Goal: Task Accomplishment & Management: Use online tool/utility

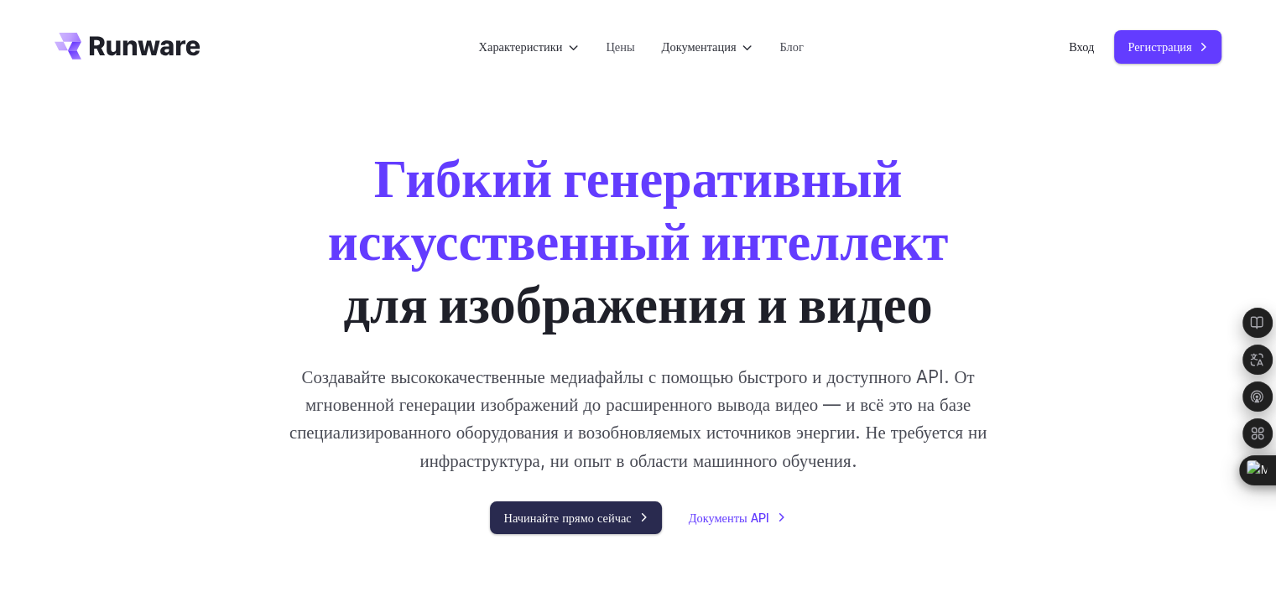
click at [570, 522] on link "Начинайте прямо сейчас" at bounding box center [575, 518] width 171 height 33
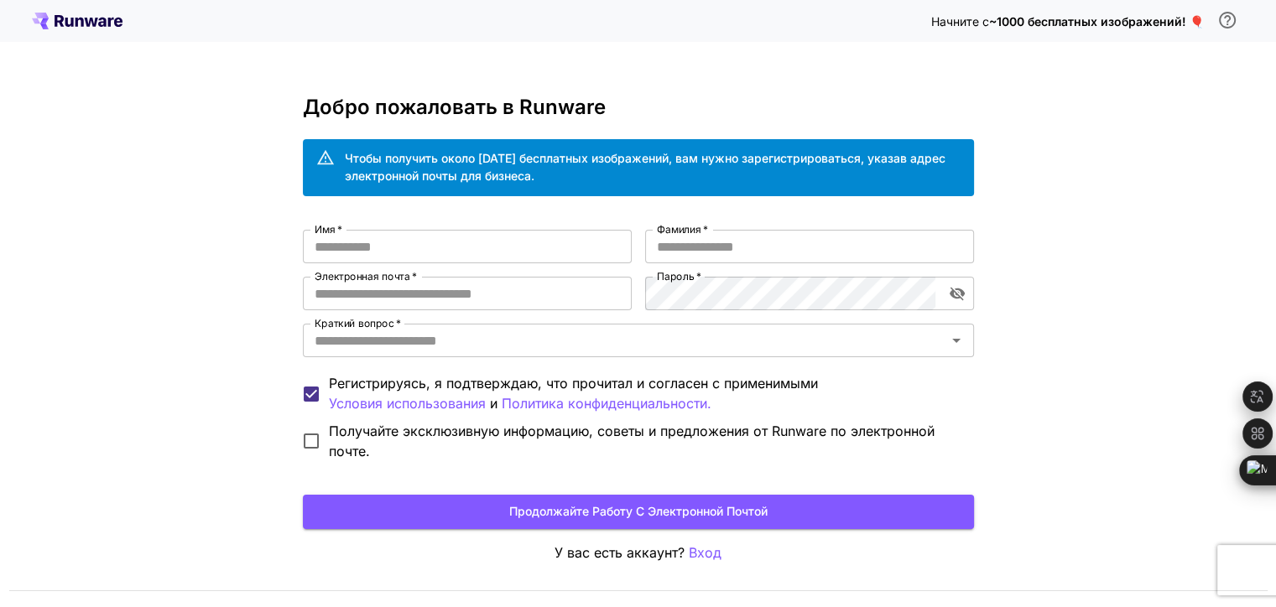
click at [1070, 112] on div "Начните с ~1000 бесплатных изображений! 🎈 Добро пожаловать в Runware Чтобы полу…" at bounding box center [638, 326] width 1276 height 653
click at [644, 513] on button "Продолжайте работу с электронной почтой" at bounding box center [638, 512] width 671 height 34
click at [1080, 195] on div "Начните с ~1000 бесплатных изображений! 🎈 Добро пожаловать в Runware Чтобы полу…" at bounding box center [638, 326] width 1276 height 653
click at [398, 250] on input "Имя   *" at bounding box center [467, 247] width 329 height 34
drag, startPoint x: 398, startPoint y: 248, endPoint x: 231, endPoint y: 244, distance: 167.8
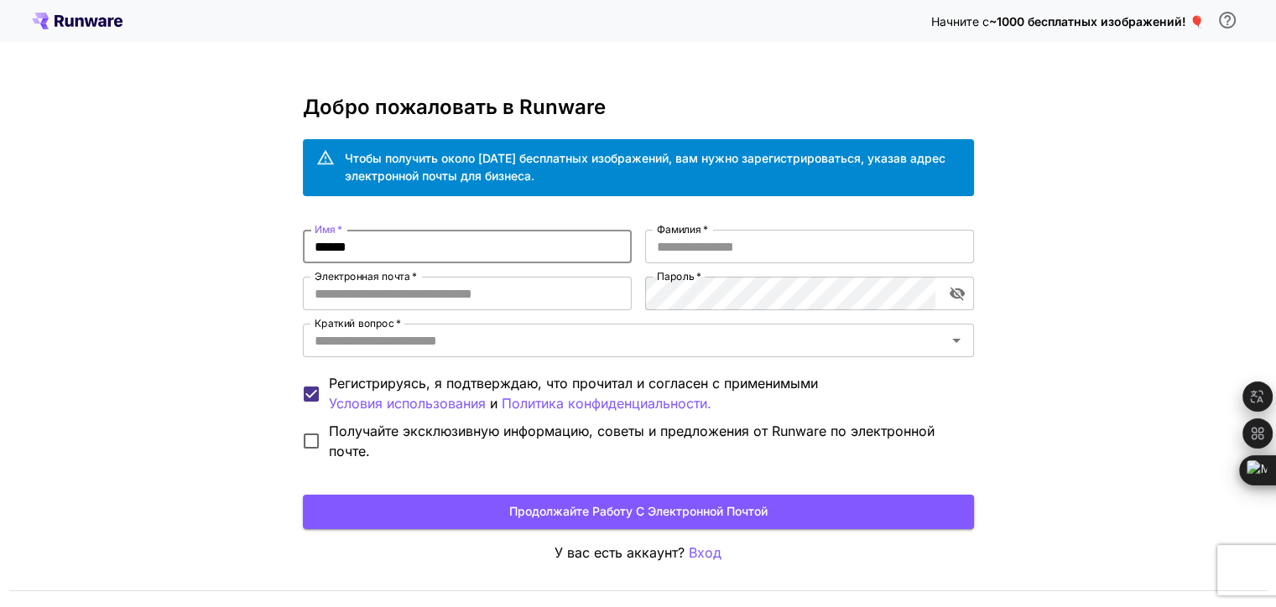
click at [252, 247] on div "Начните с ~1000 бесплатных изображений! 🎈 Добро пожаловать в Runware Чтобы полу…" at bounding box center [638, 326] width 1276 height 653
type input "******"
click at [831, 258] on input "Фамилия   *" at bounding box center [809, 247] width 329 height 34
type input "**"
click at [362, 289] on input "Электронная почта   *" at bounding box center [467, 294] width 329 height 34
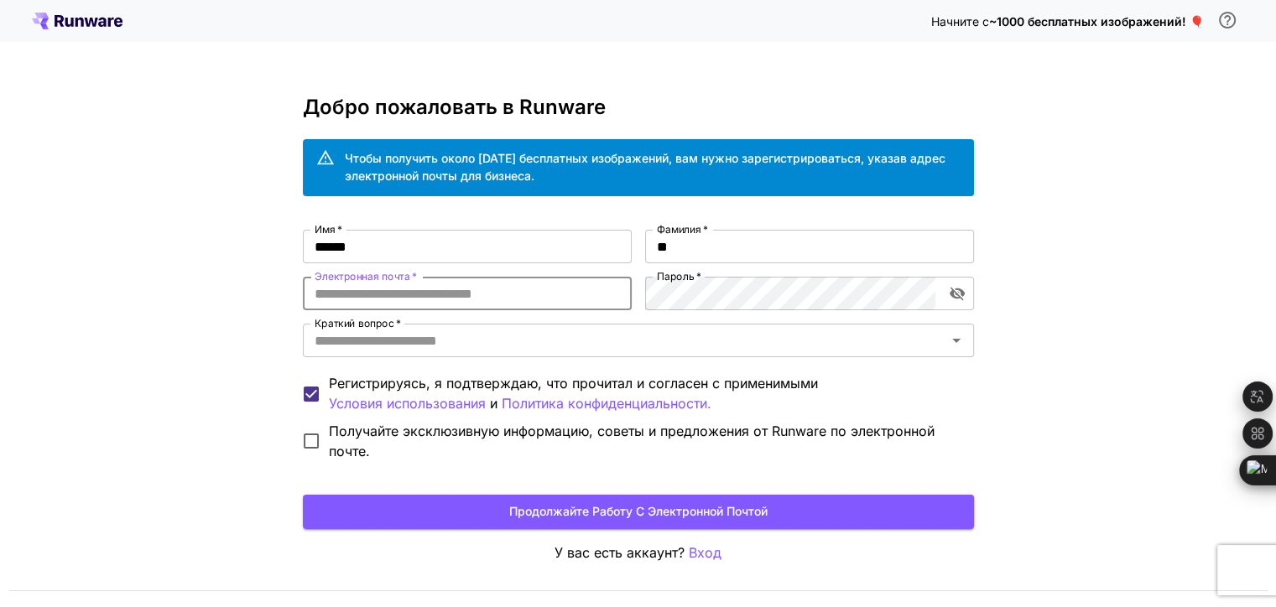
type input "**********"
click at [473, 336] on input "Краткий вопрос   *" at bounding box center [624, 340] width 633 height 23
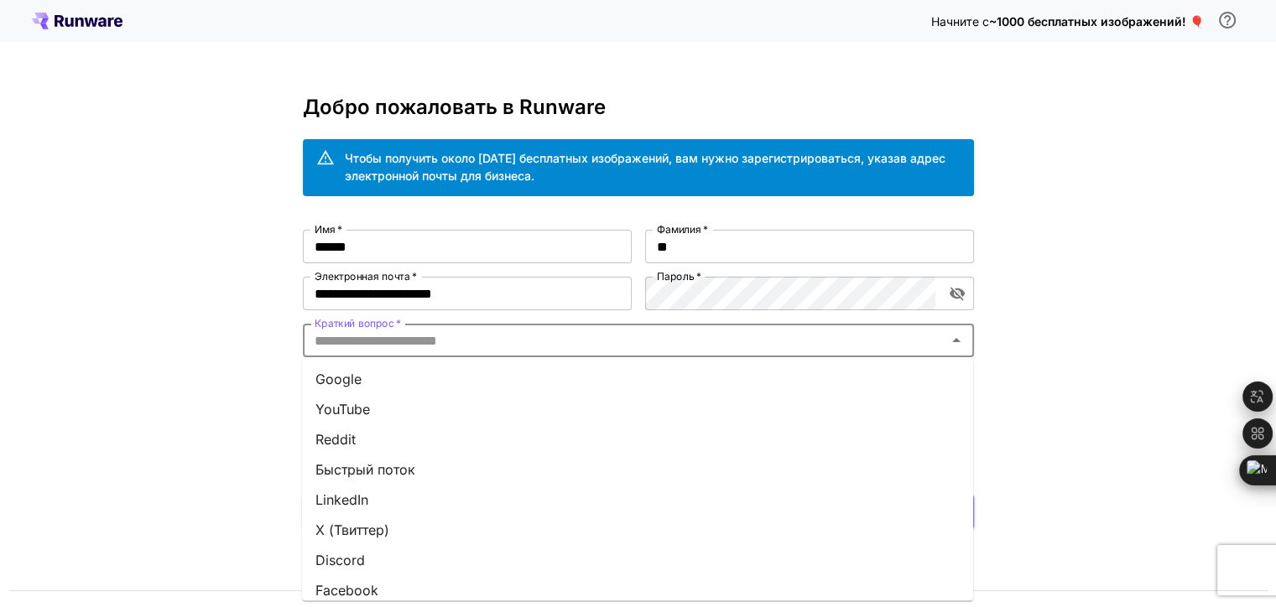
click at [406, 377] on li "Google" at bounding box center [637, 379] width 671 height 30
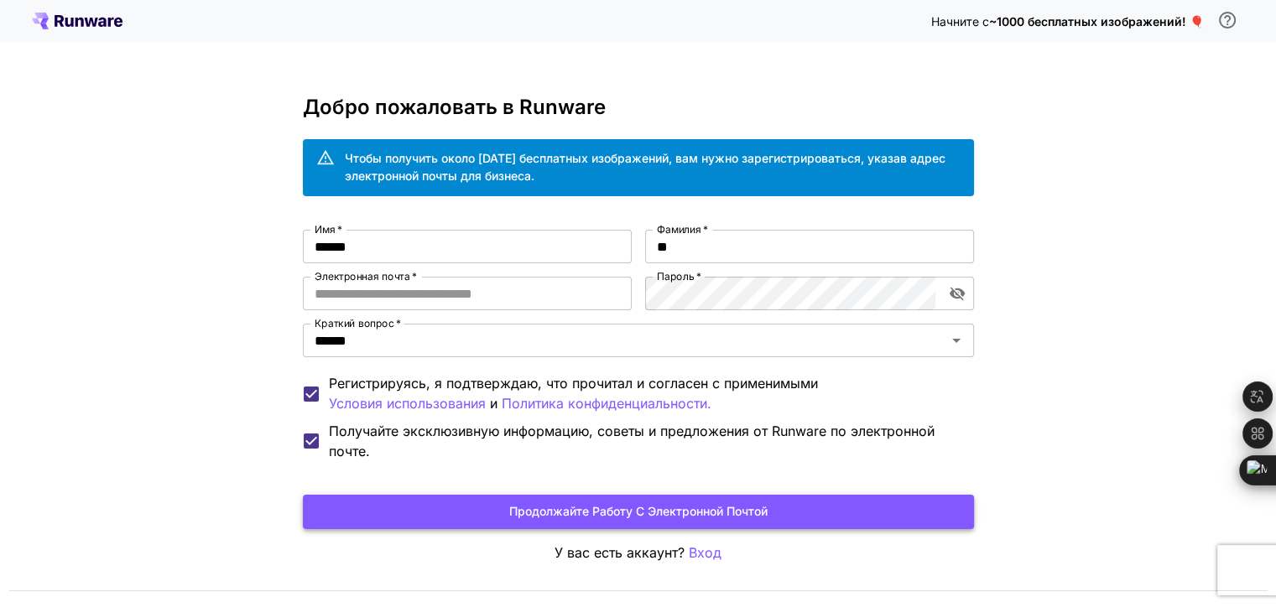
click at [572, 508] on button "Продолжайте работу с электронной почтой" at bounding box center [638, 512] width 671 height 34
type input "**********"
click at [598, 514] on button "Продолжайте работу с электронной почтой" at bounding box center [638, 512] width 671 height 34
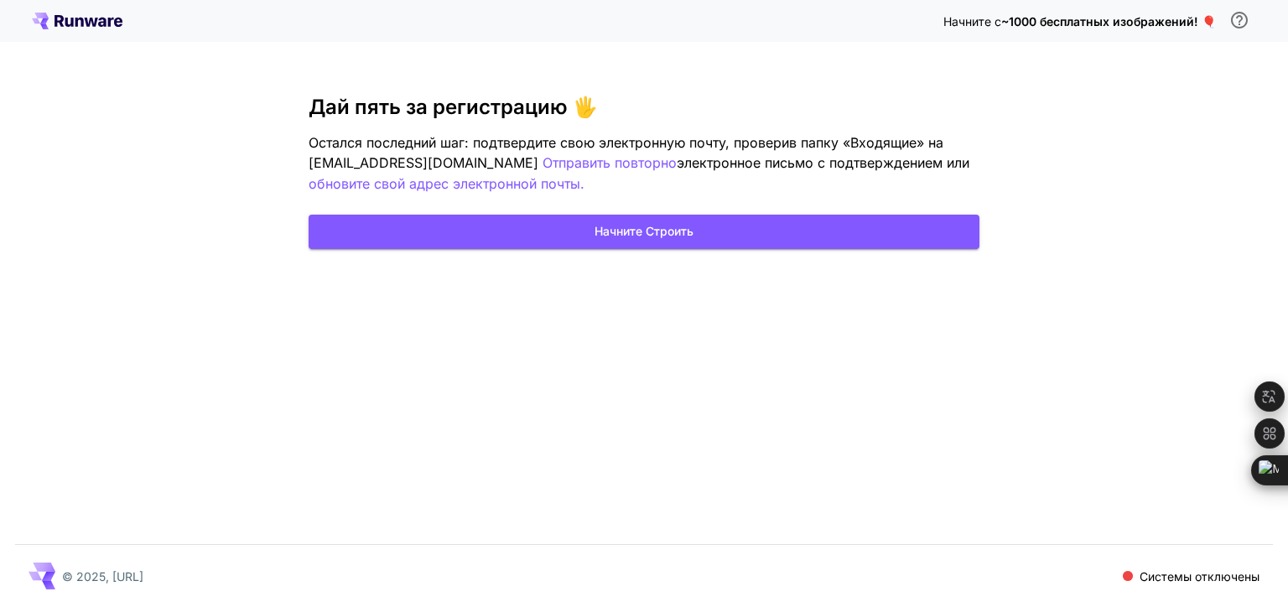
click at [358, 288] on div "Начните с ~1000 бесплатных изображений! 🎈 Дай пять за регистрацию 🖐️ Остался по…" at bounding box center [644, 303] width 1288 height 607
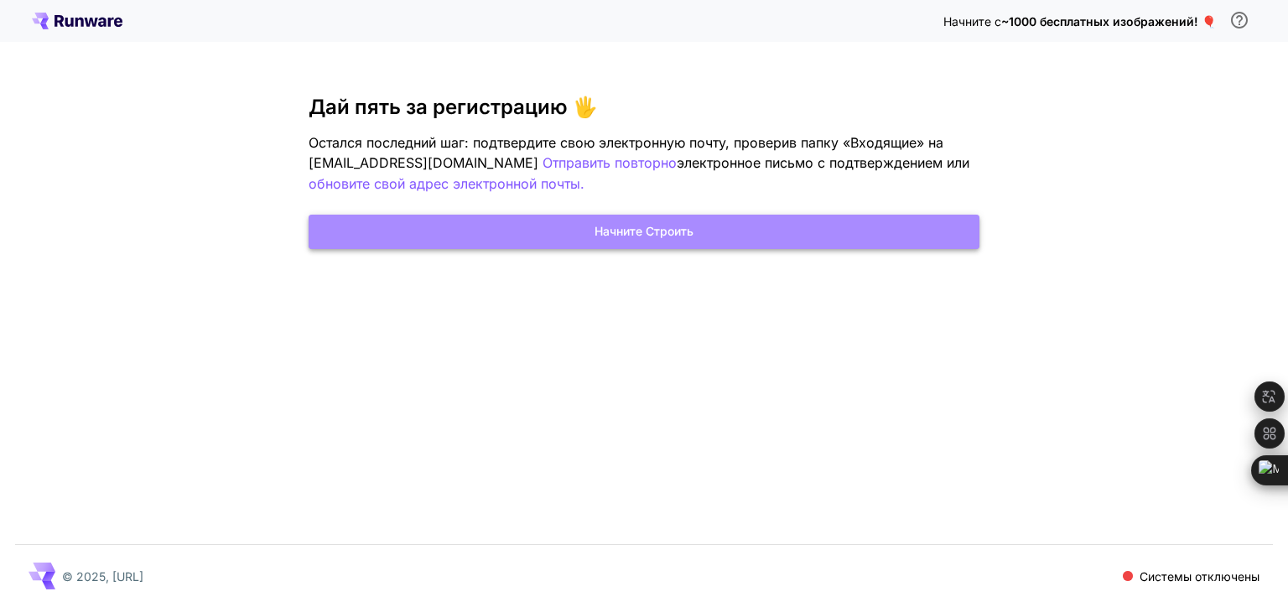
click at [694, 224] on button "Начните Строить" at bounding box center [644, 232] width 671 height 34
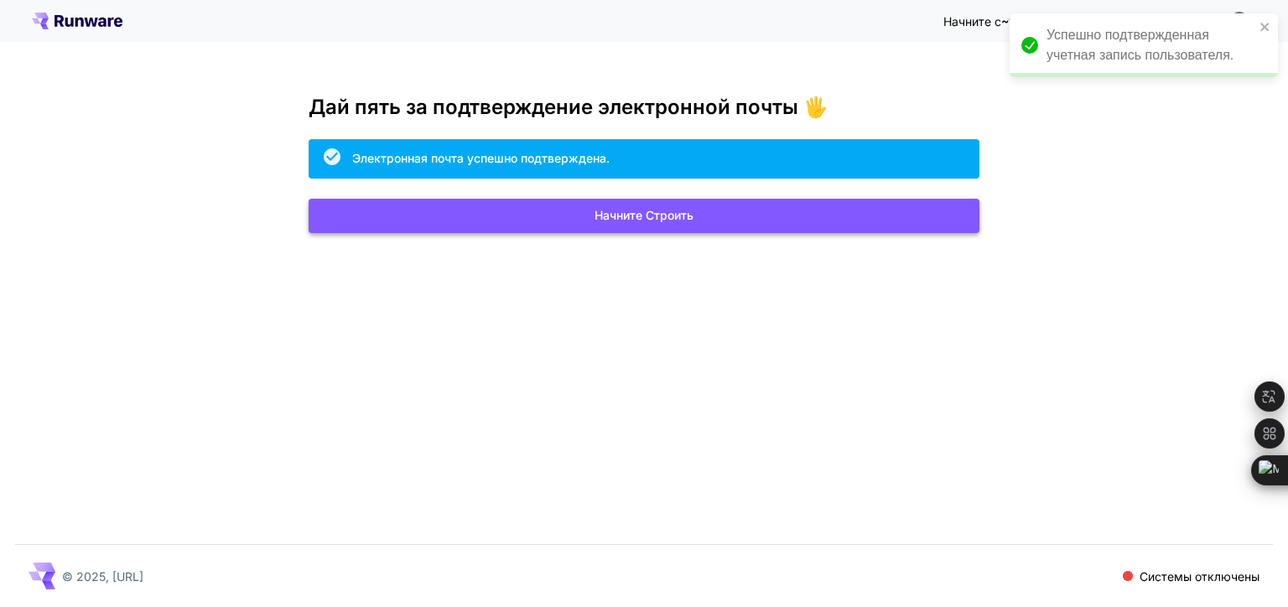
click at [650, 216] on button "Начните Строить" at bounding box center [644, 216] width 671 height 34
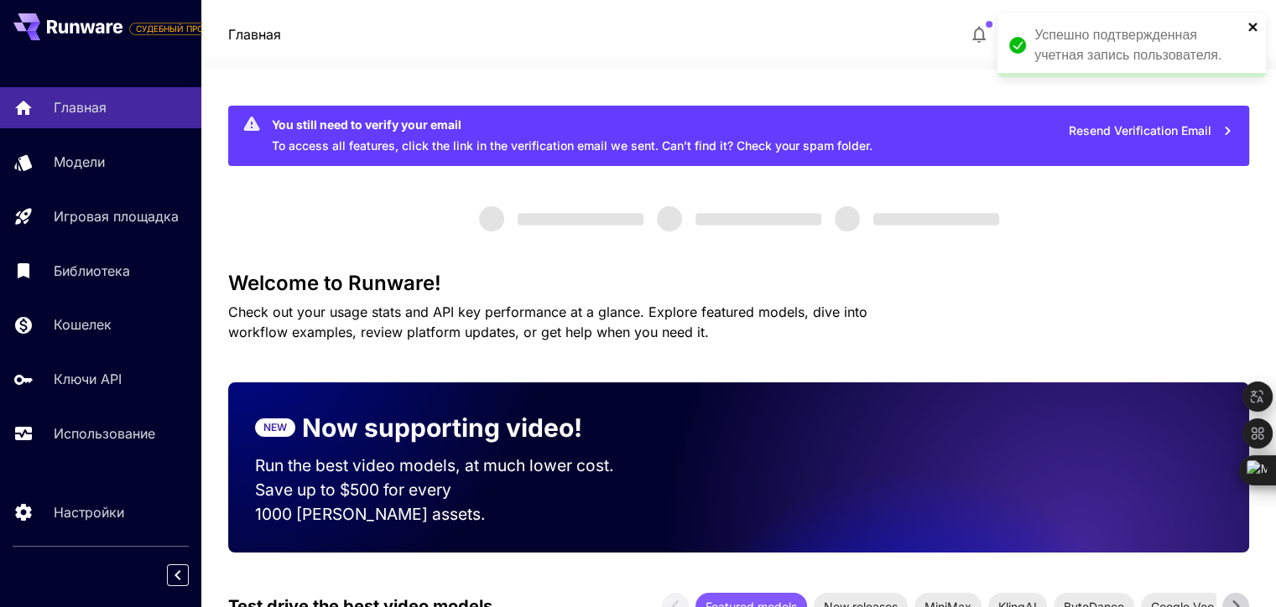
click at [1251, 30] on icon "Закрыть" at bounding box center [1253, 26] width 12 height 13
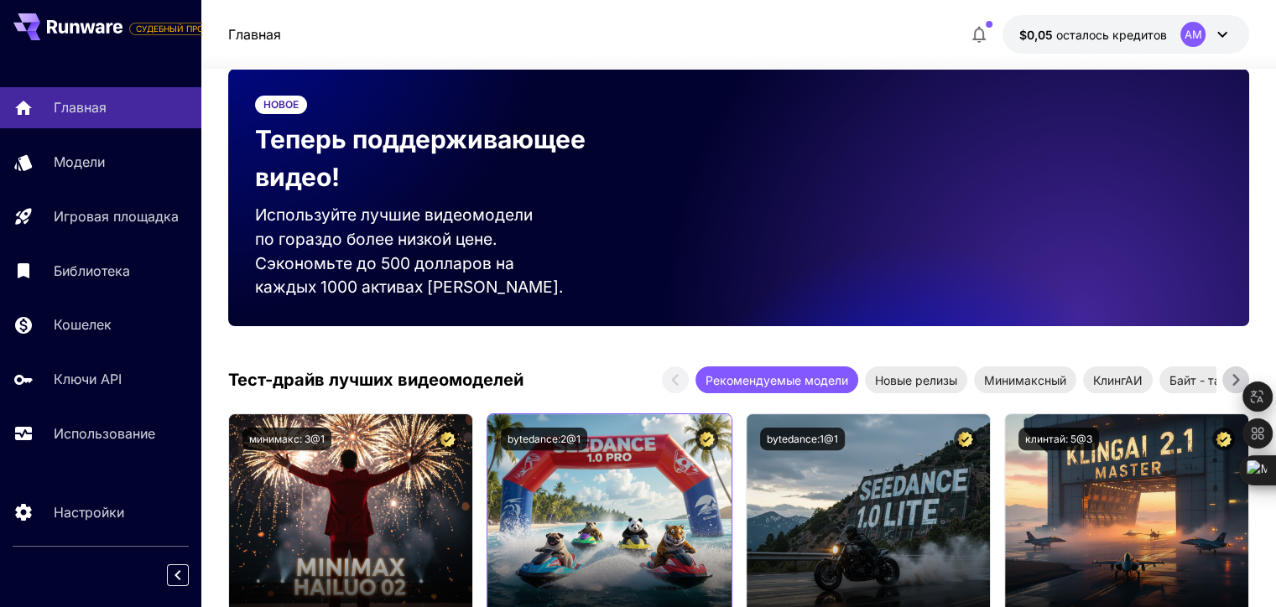
scroll to position [335, 0]
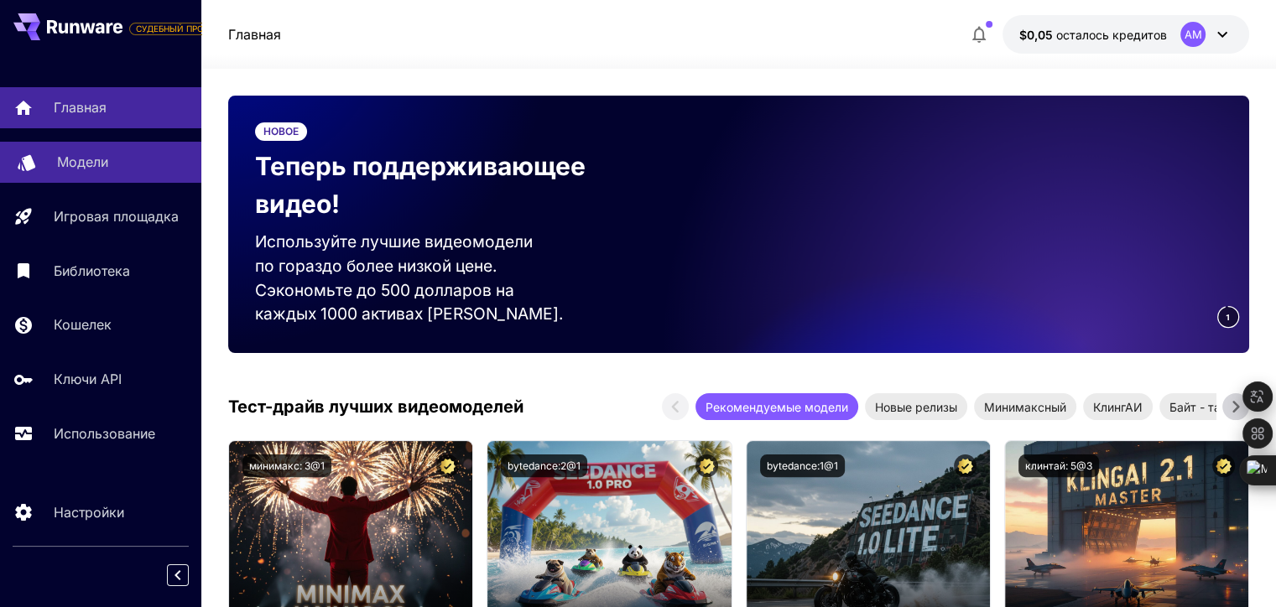
click at [87, 170] on p "Модели" at bounding box center [82, 162] width 51 height 20
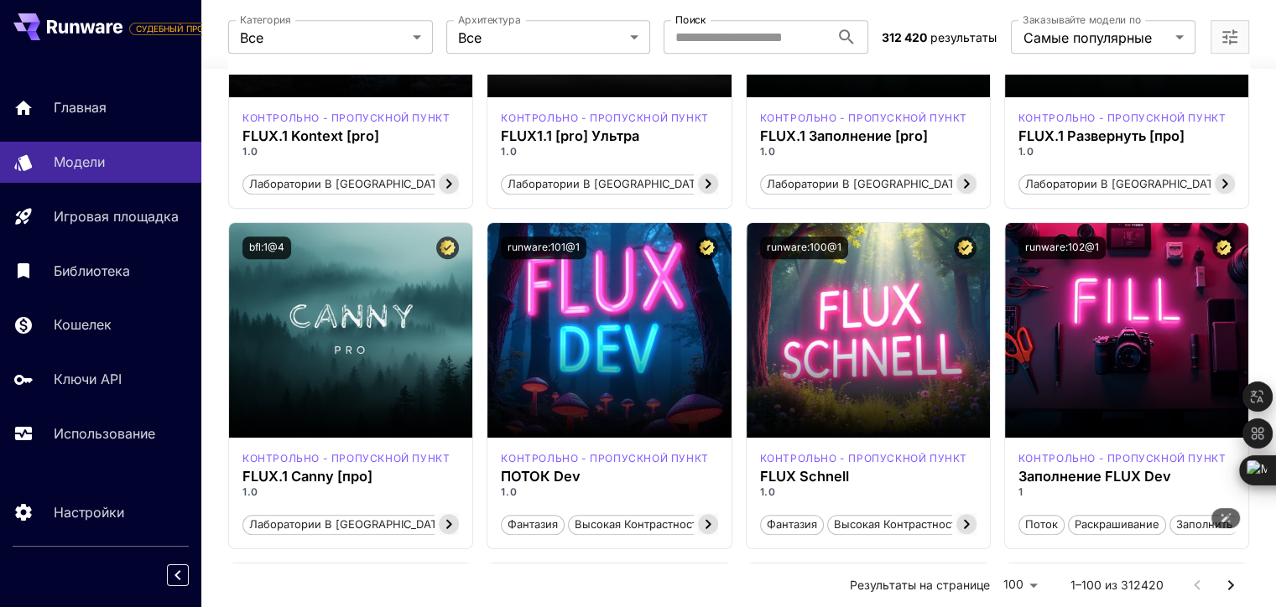
scroll to position [1090, 0]
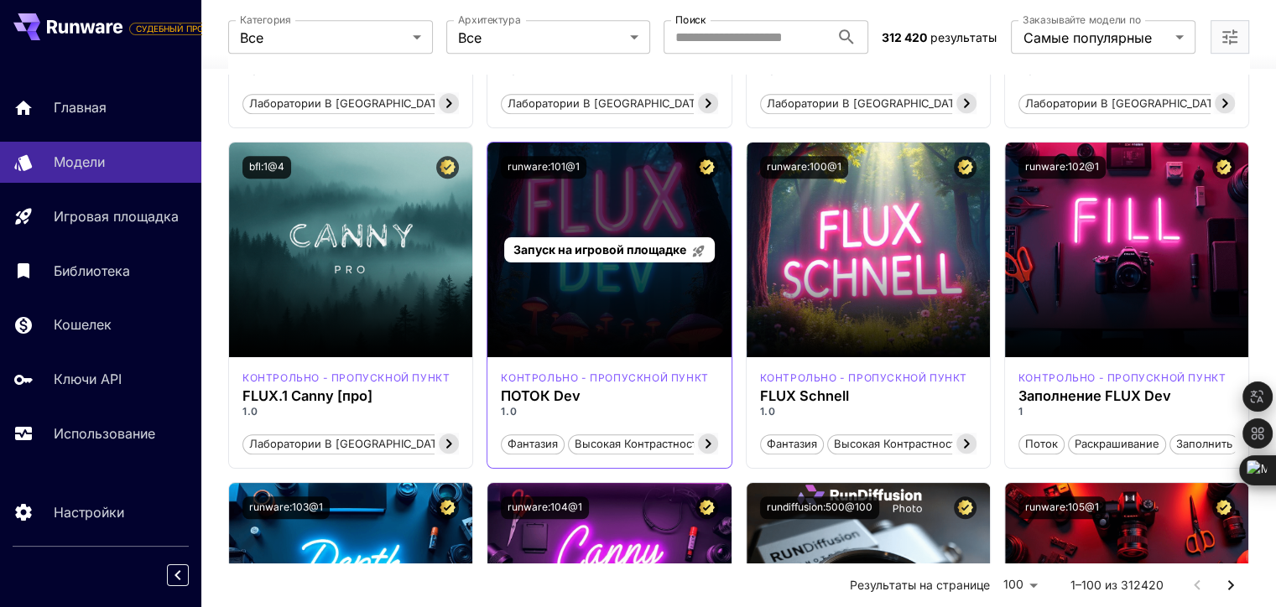
click at [592, 198] on div "Запуск на игровой площадке" at bounding box center [608, 250] width 243 height 215
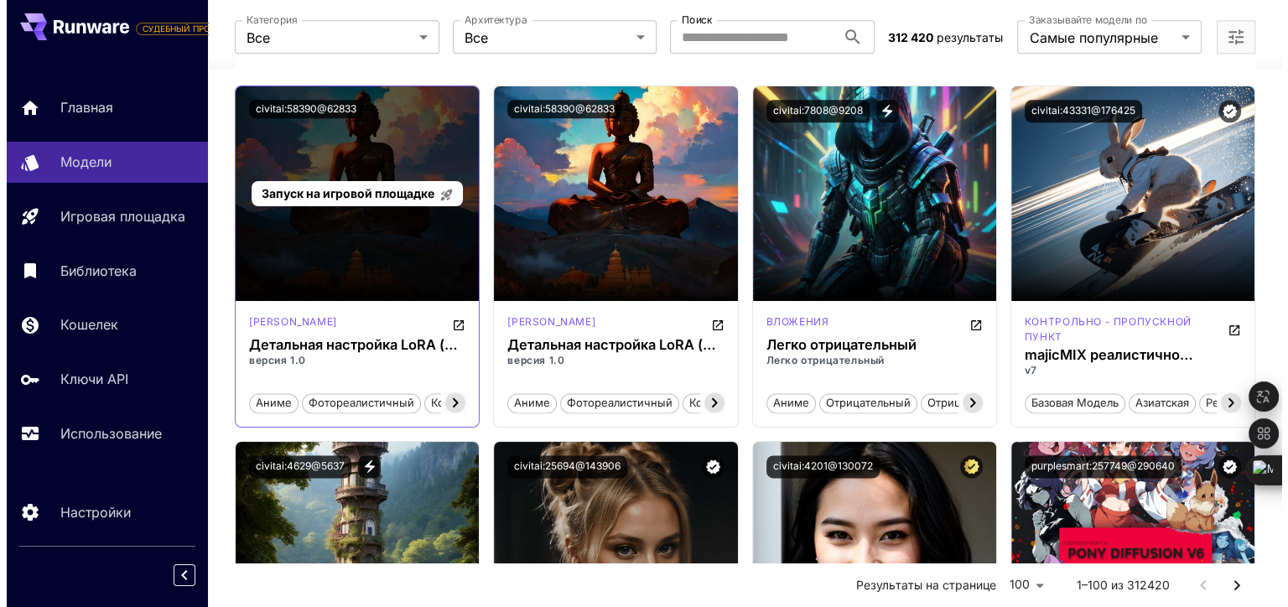
scroll to position [1677, 0]
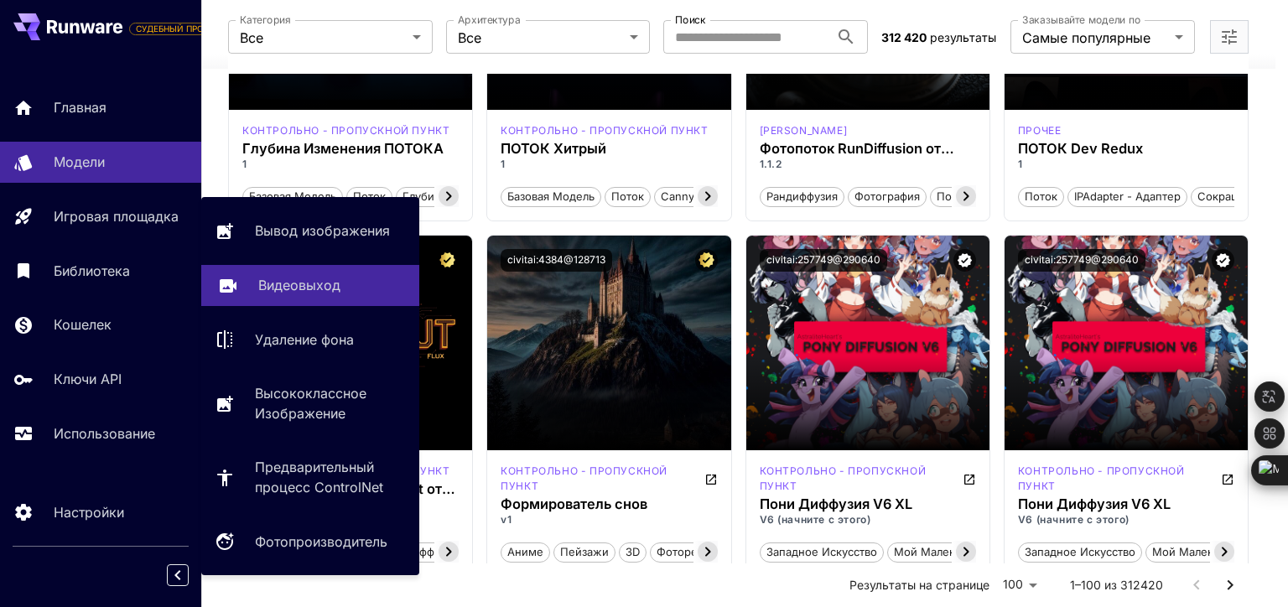
click at [320, 278] on p "Видеовыход" at bounding box center [299, 285] width 82 height 20
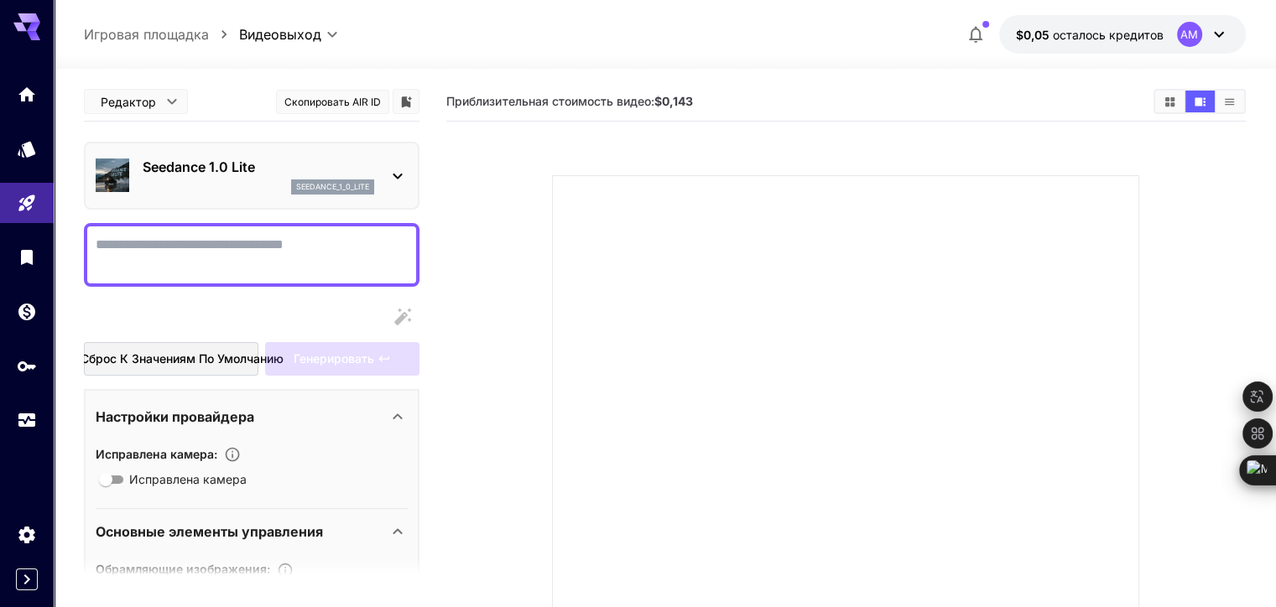
click at [268, 164] on p "Seedance 1.0 Lite" at bounding box center [258, 167] width 231 height 20
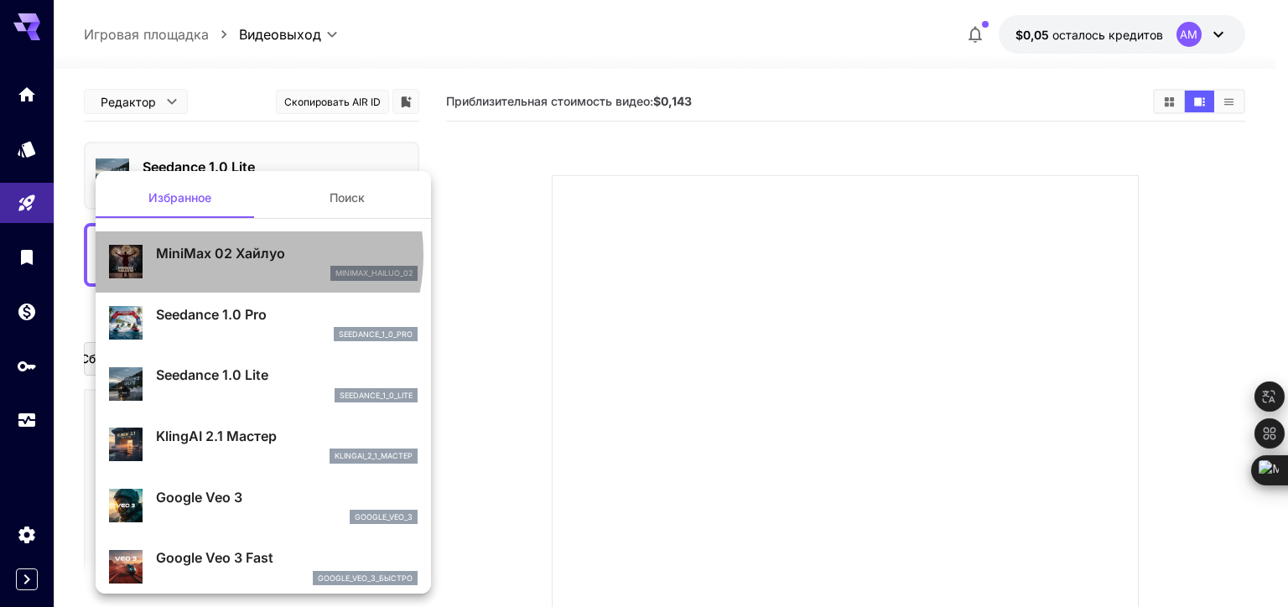
click at [229, 255] on p "MiniMax 02 Хайлуо" at bounding box center [287, 253] width 262 height 20
type input "**********"
type input "***"
type input "*"
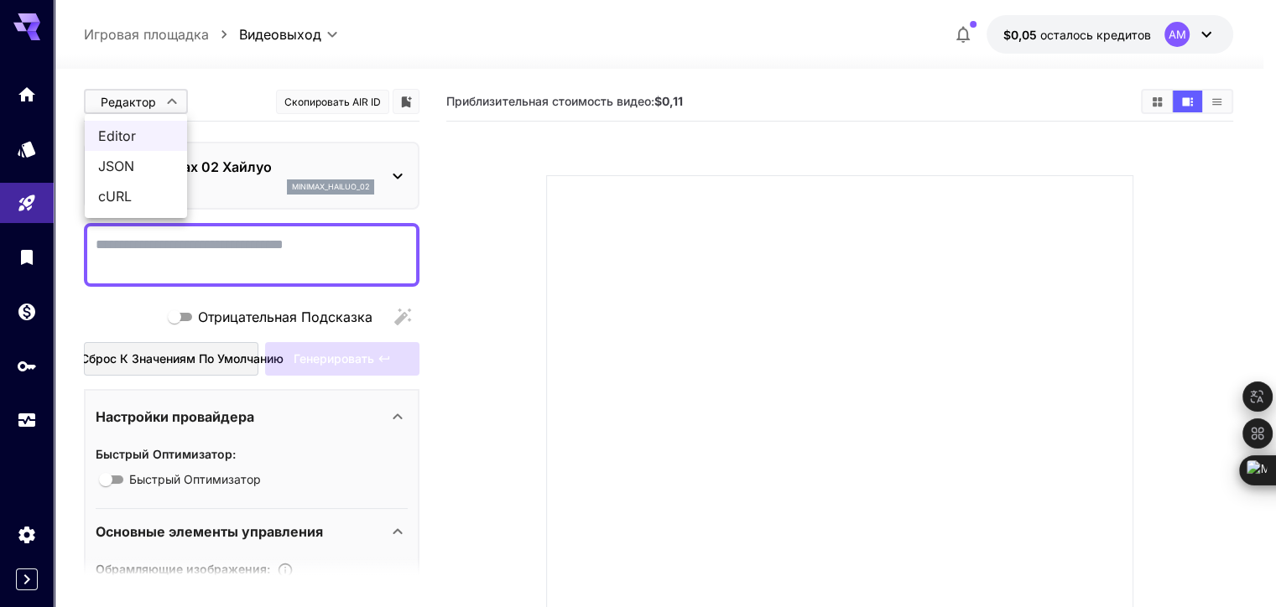
click at [164, 102] on body "**********" at bounding box center [638, 406] width 1276 height 813
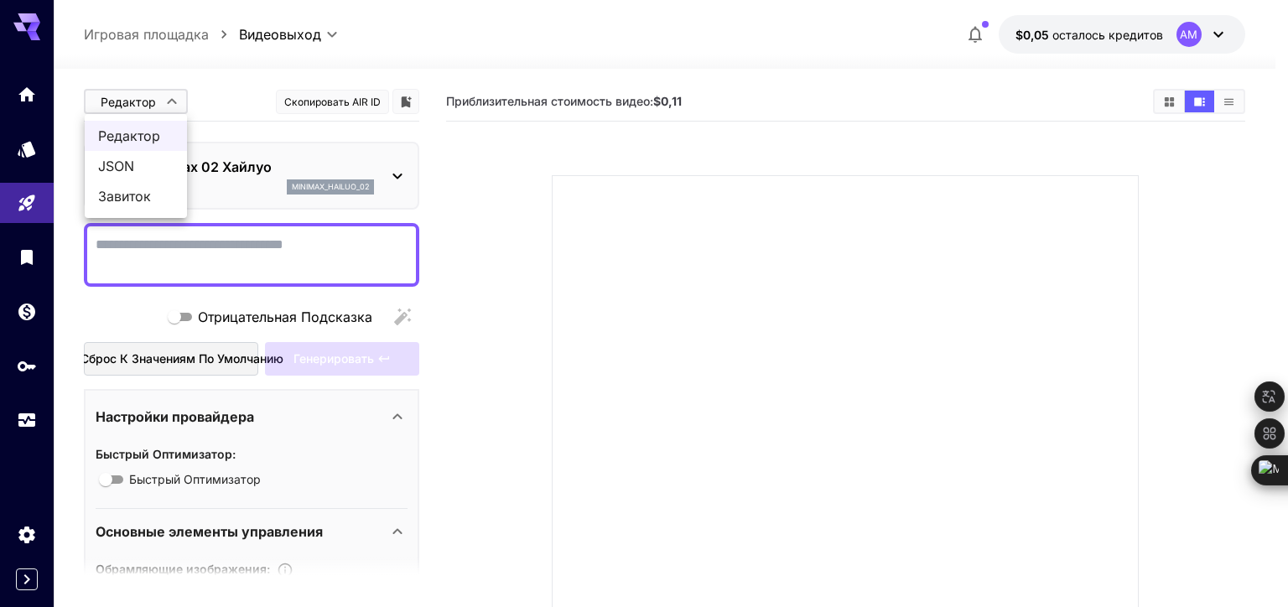
click at [621, 191] on div at bounding box center [644, 303] width 1288 height 607
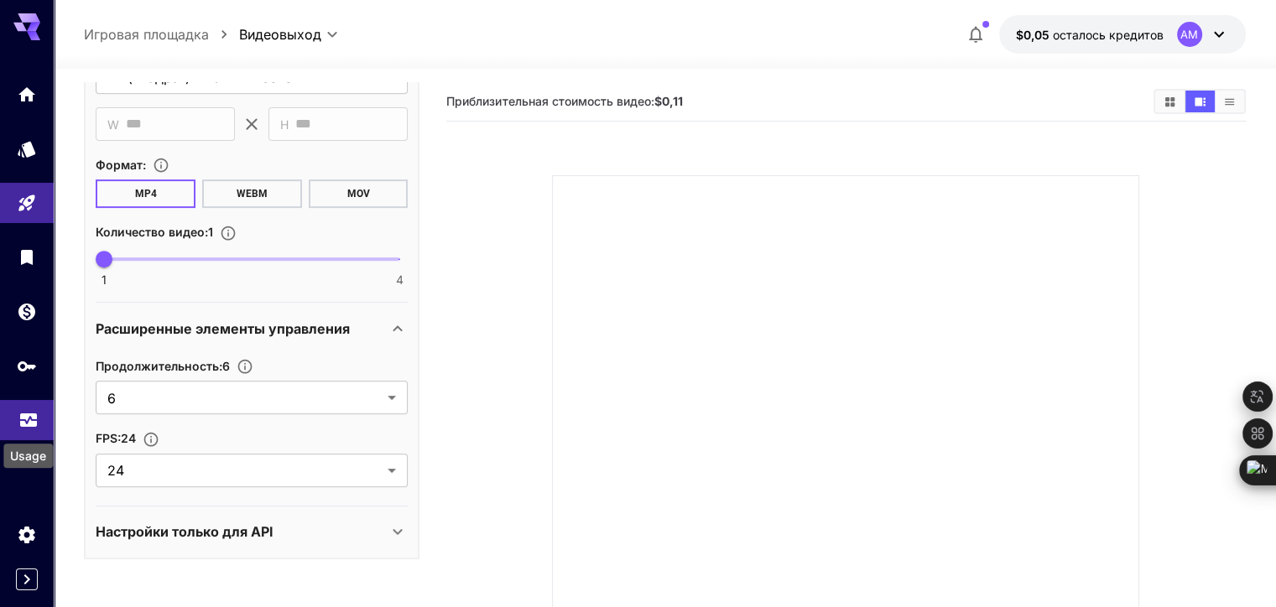
click at [24, 429] on link at bounding box center [27, 420] width 54 height 41
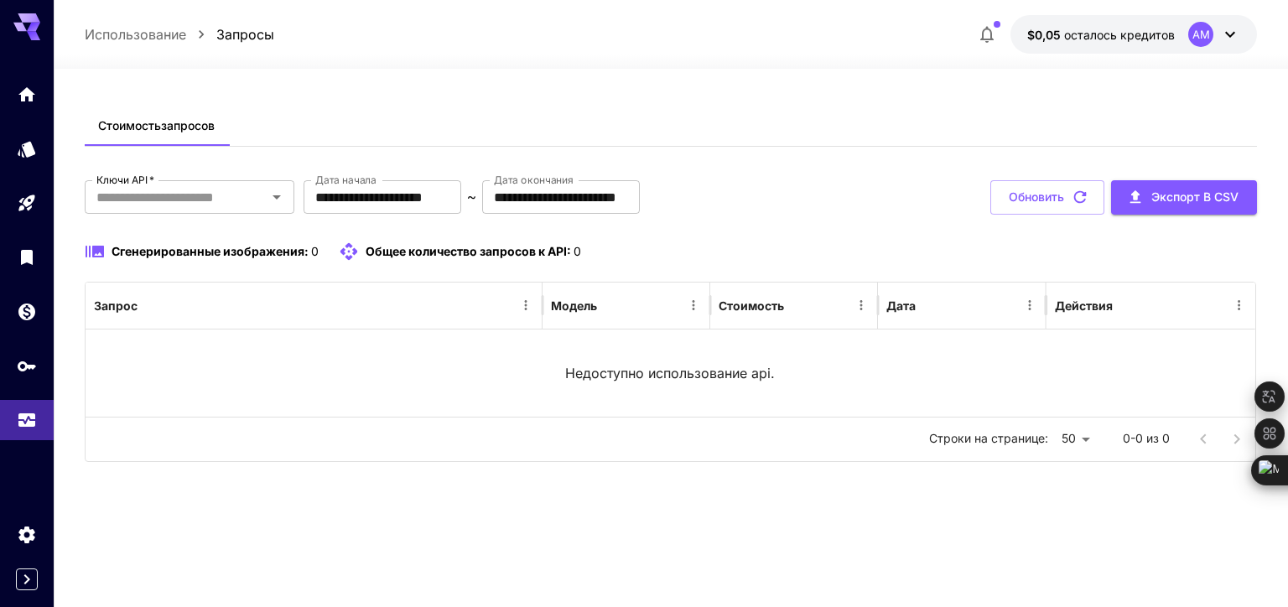
click at [1162, 40] on span "осталось кредитов" at bounding box center [1119, 35] width 111 height 14
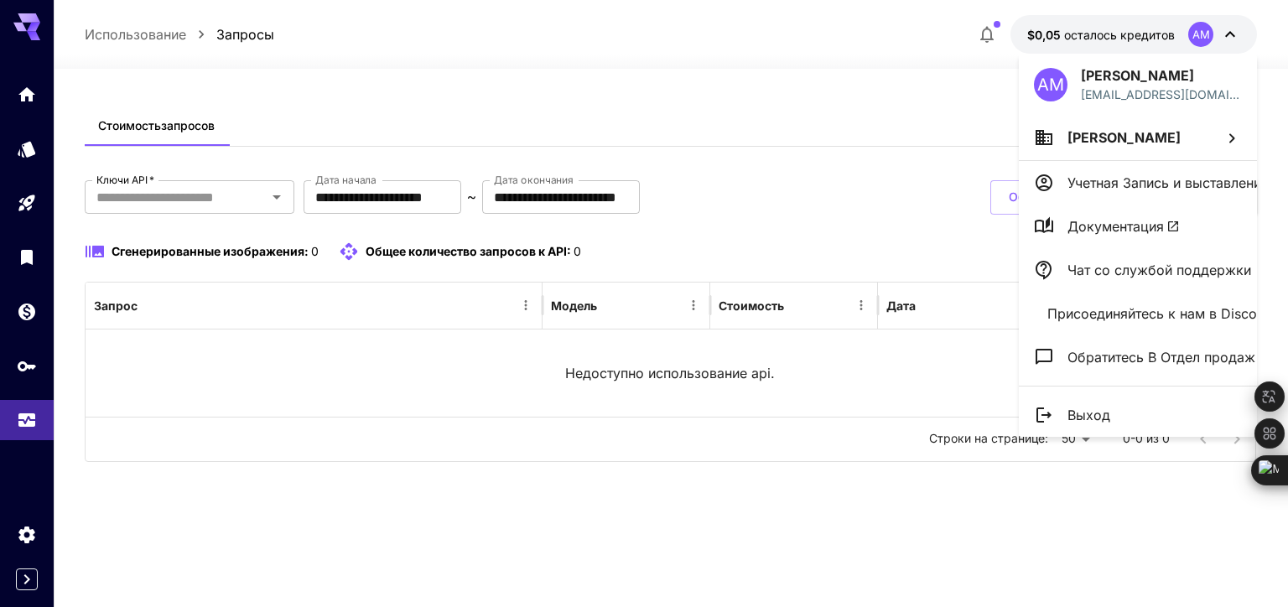
click at [1237, 39] on div at bounding box center [644, 303] width 1288 height 607
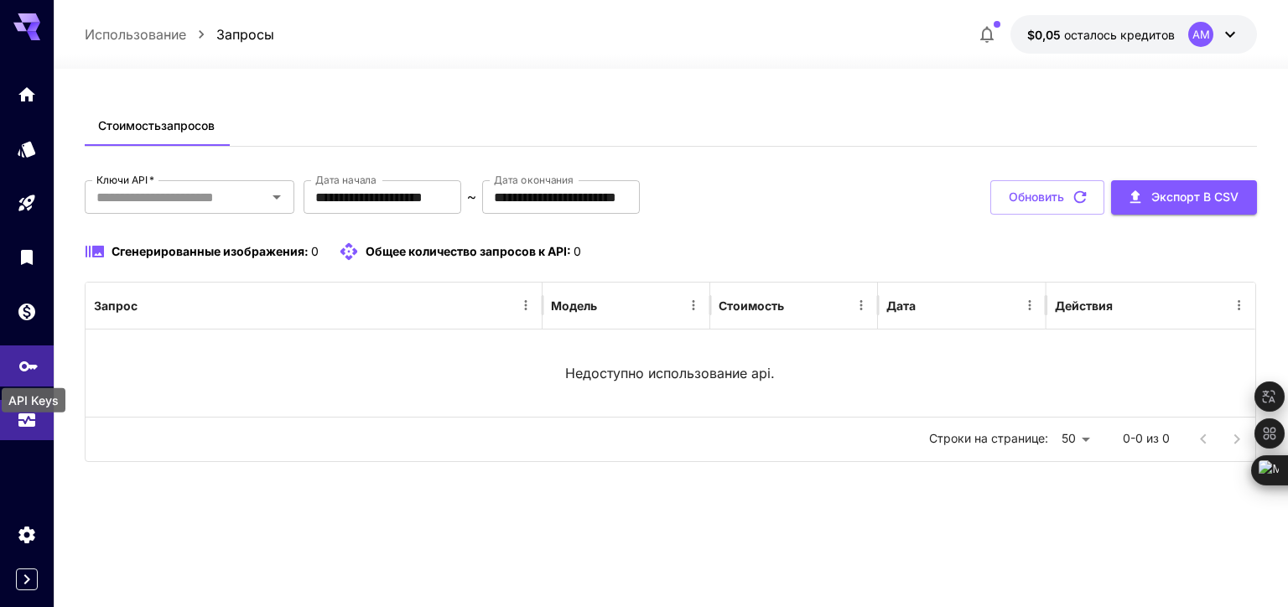
click at [25, 365] on icon "Ключи API" at bounding box center [28, 361] width 20 height 20
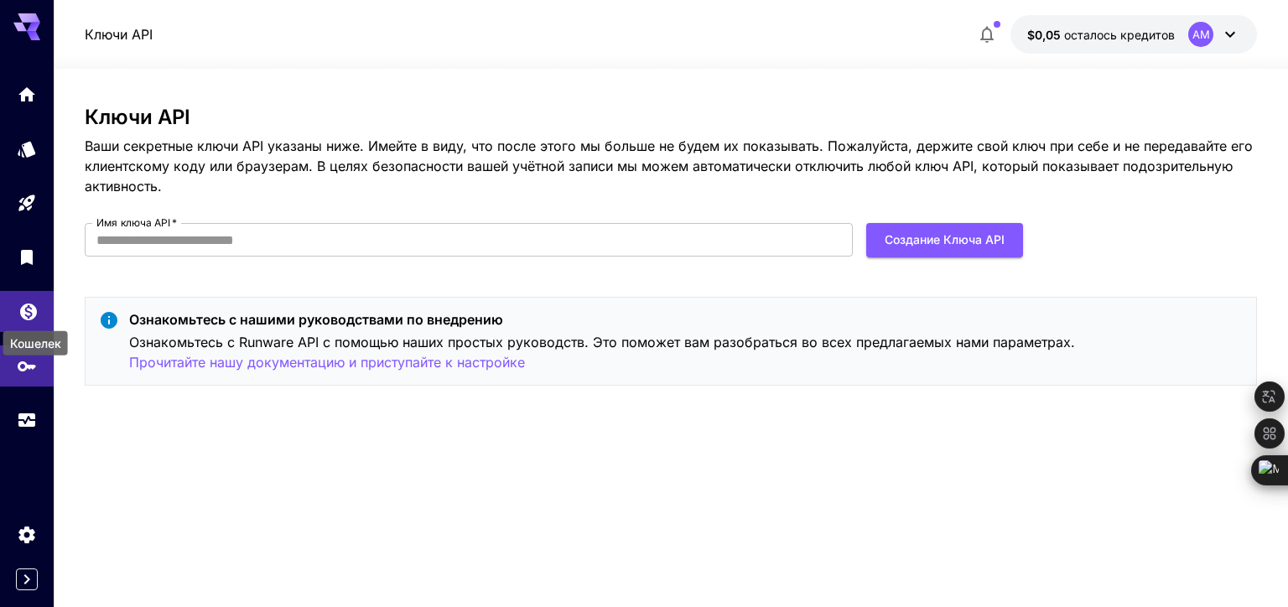
click at [20, 315] on icon "Кошелек" at bounding box center [28, 307] width 20 height 20
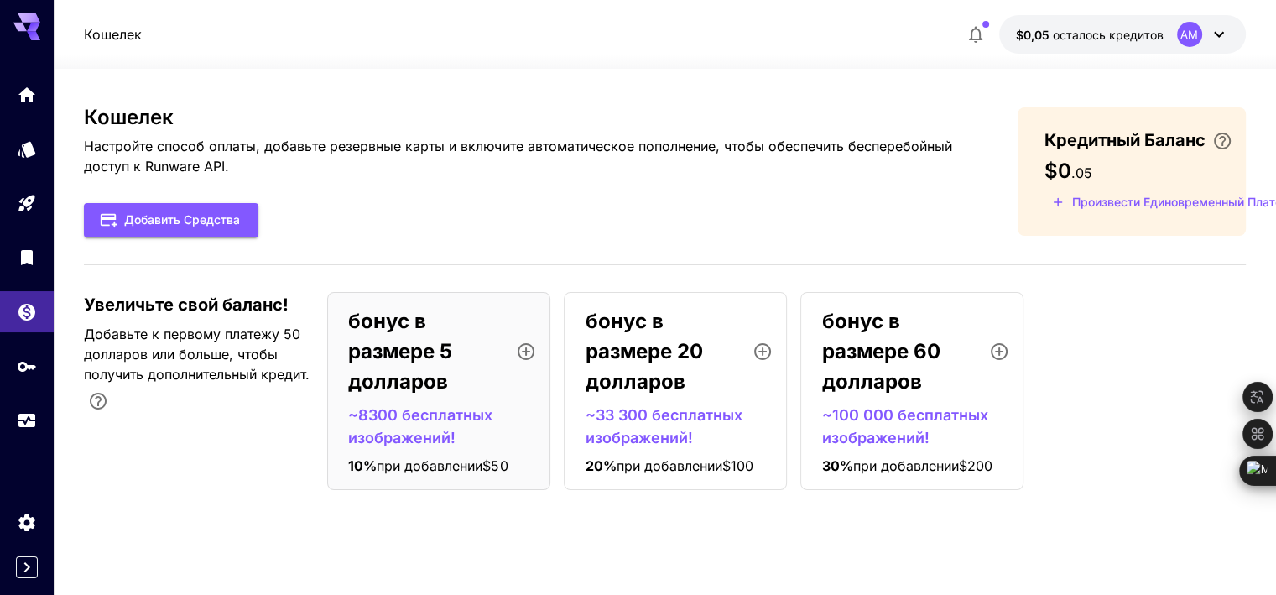
scroll to position [13, 0]
click at [471, 328] on p "бонус в размере 5 долларов" at bounding box center [425, 351] width 154 height 91
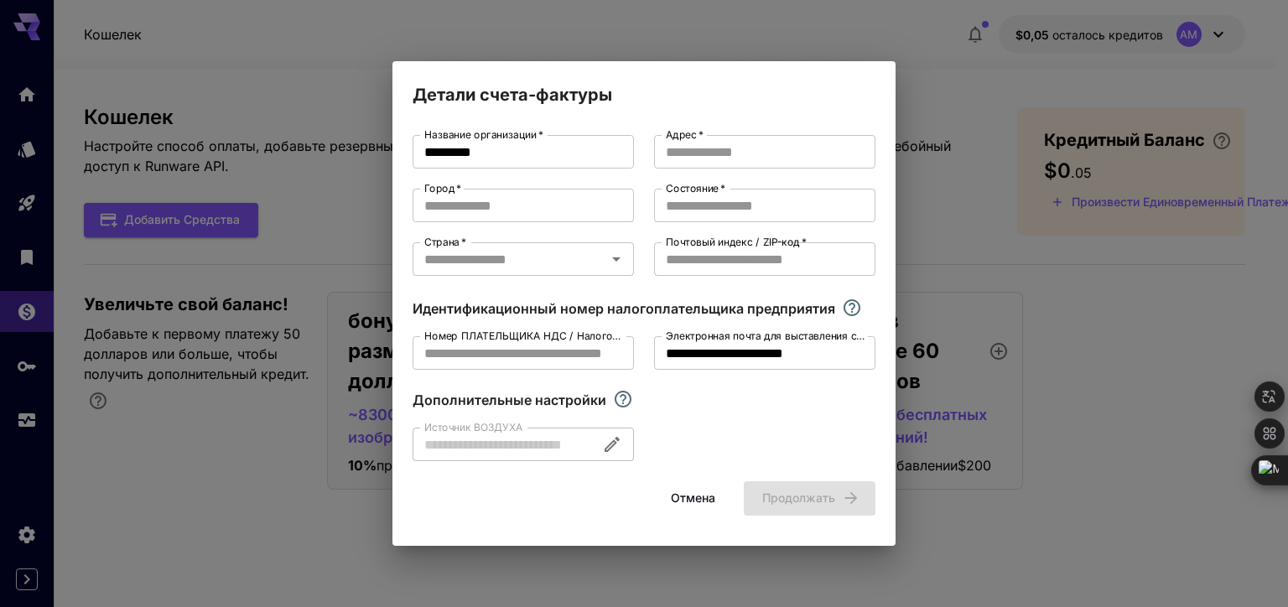
click at [973, 164] on div "**********" at bounding box center [644, 303] width 1288 height 607
click at [687, 487] on button "Отмена" at bounding box center [692, 498] width 75 height 34
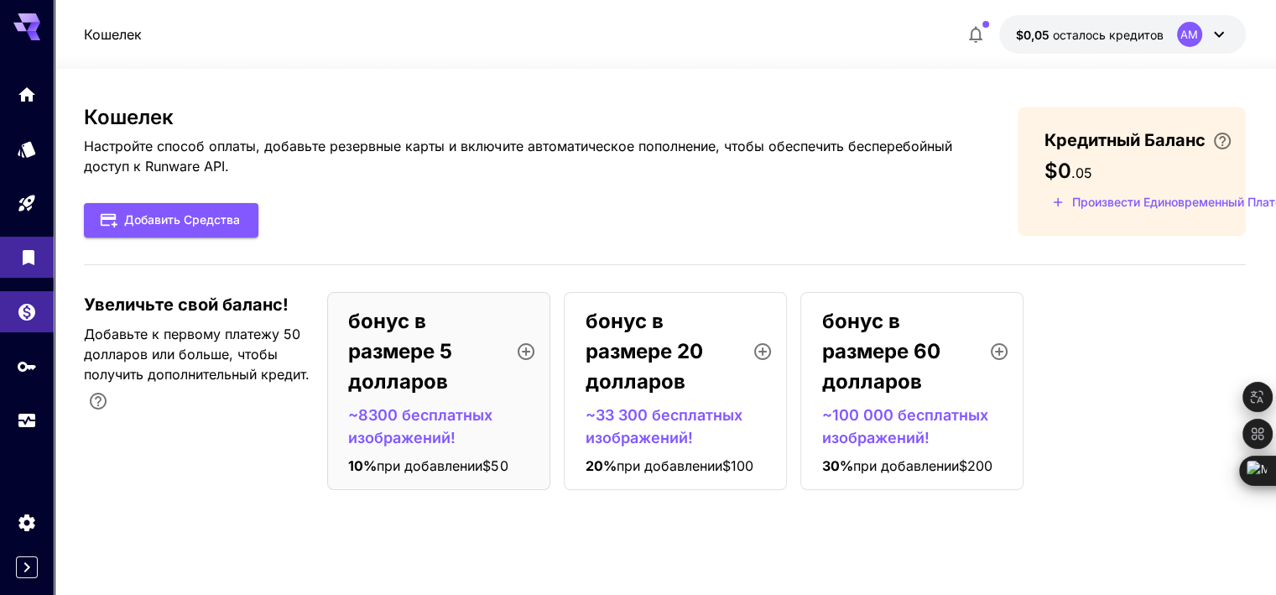
click at [17, 268] on link at bounding box center [27, 257] width 54 height 41
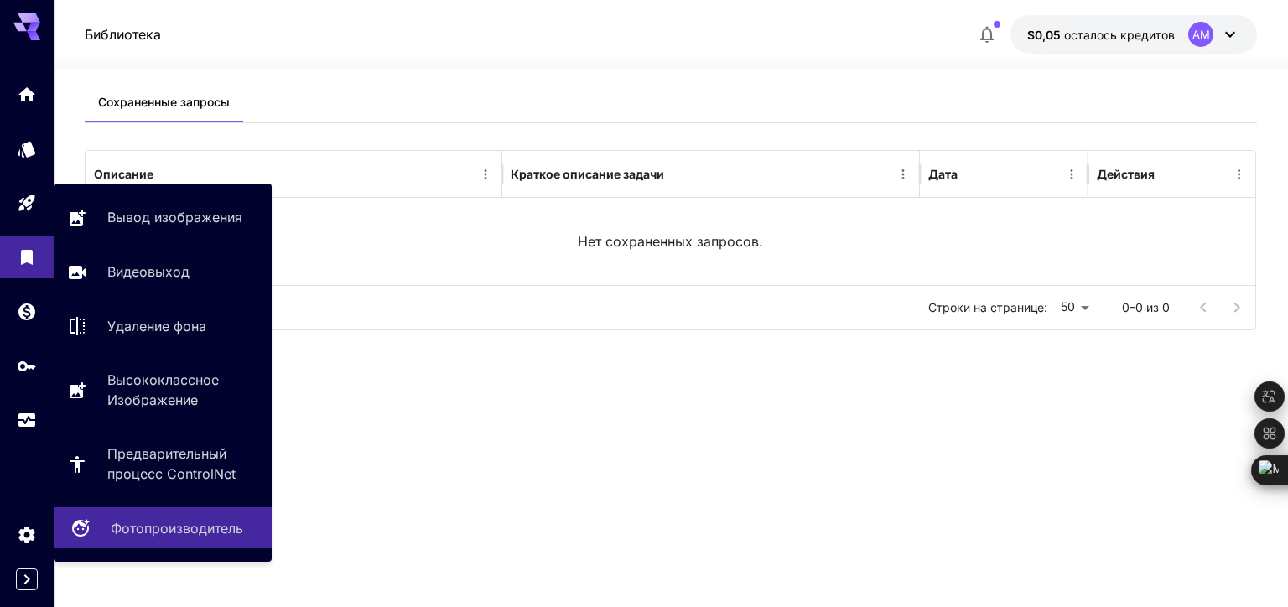
click at [153, 519] on p "Фотопроизводитель" at bounding box center [177, 528] width 133 height 20
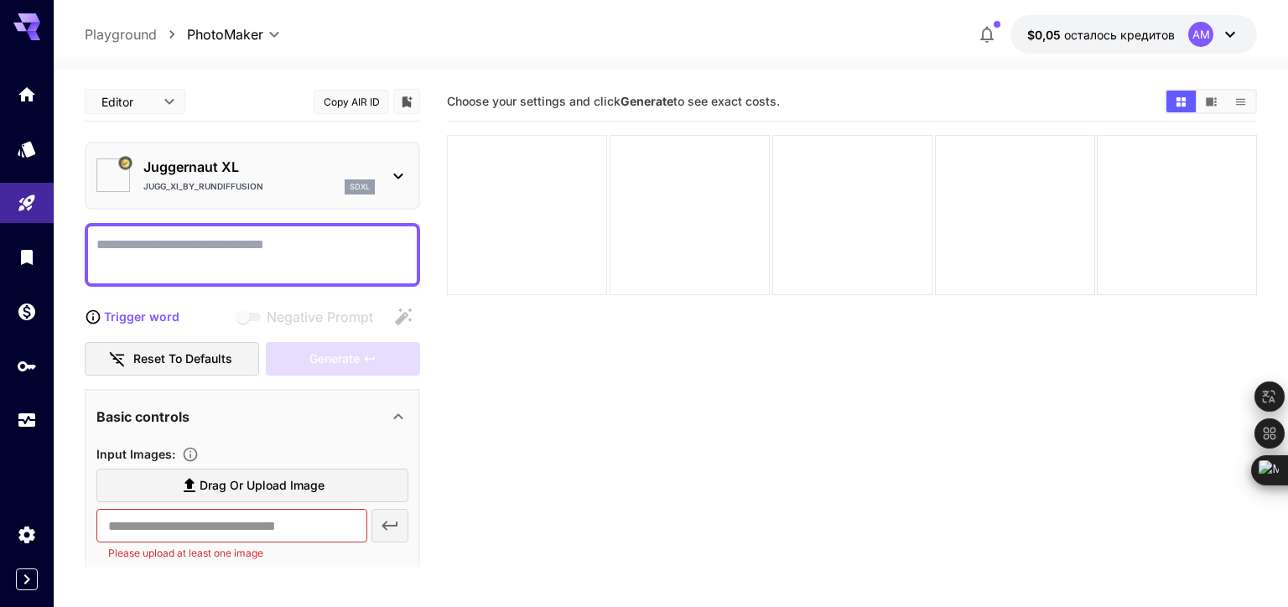
type input "*********"
type input "*******"
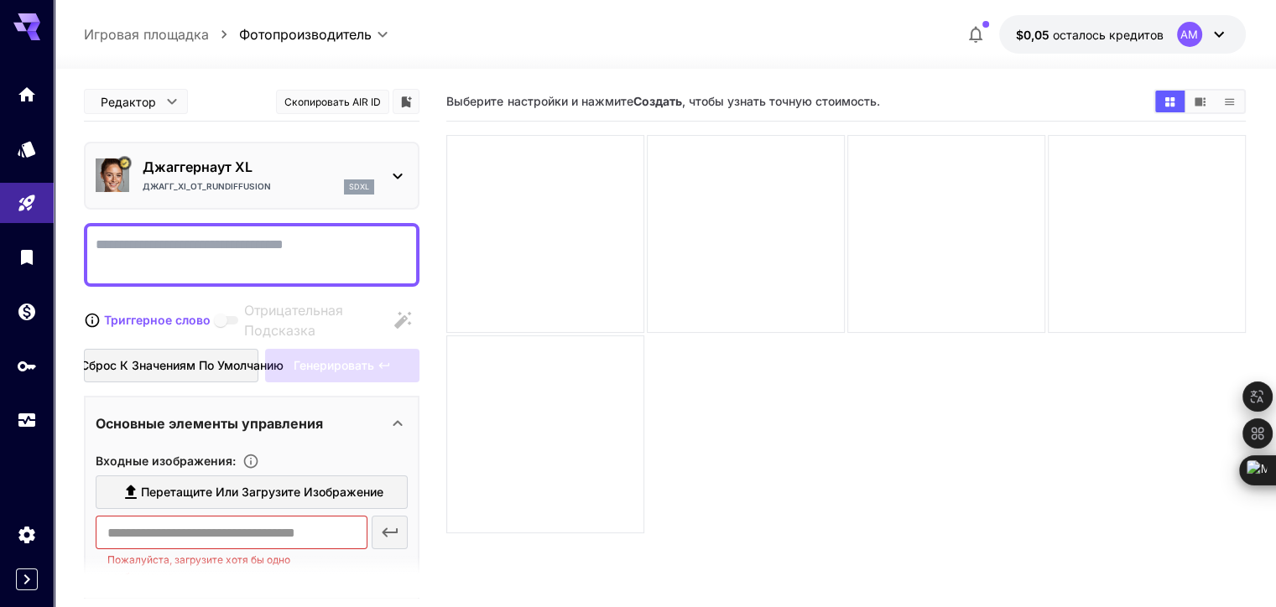
click at [289, 179] on div "Джагг_XI_от_RunDiffusion sdxl" at bounding box center [258, 186] width 231 height 15
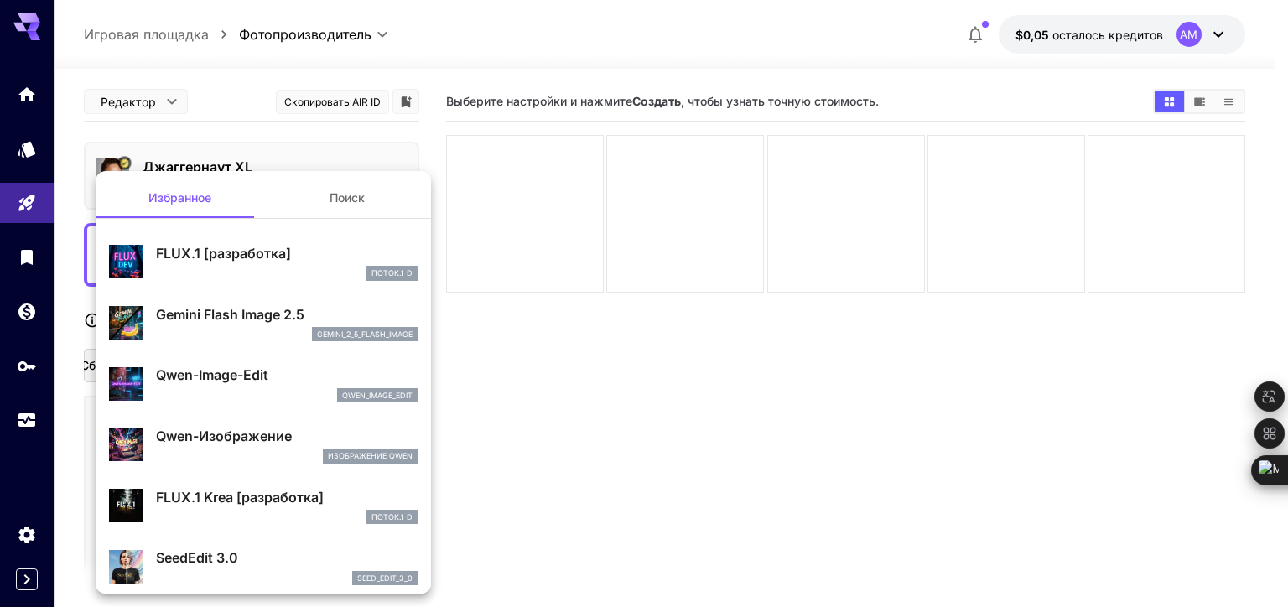
click at [725, 436] on div at bounding box center [644, 303] width 1288 height 607
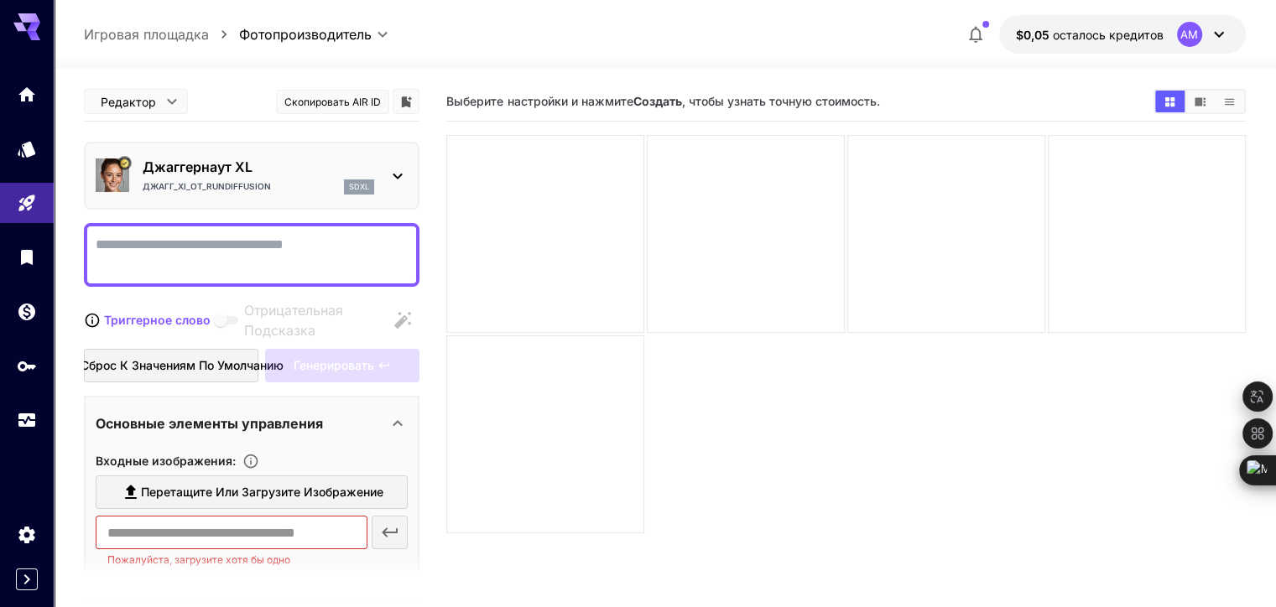
click at [23, 34] on icon at bounding box center [26, 26] width 27 height 27
click at [29, 96] on icon "Главная" at bounding box center [28, 90] width 20 height 20
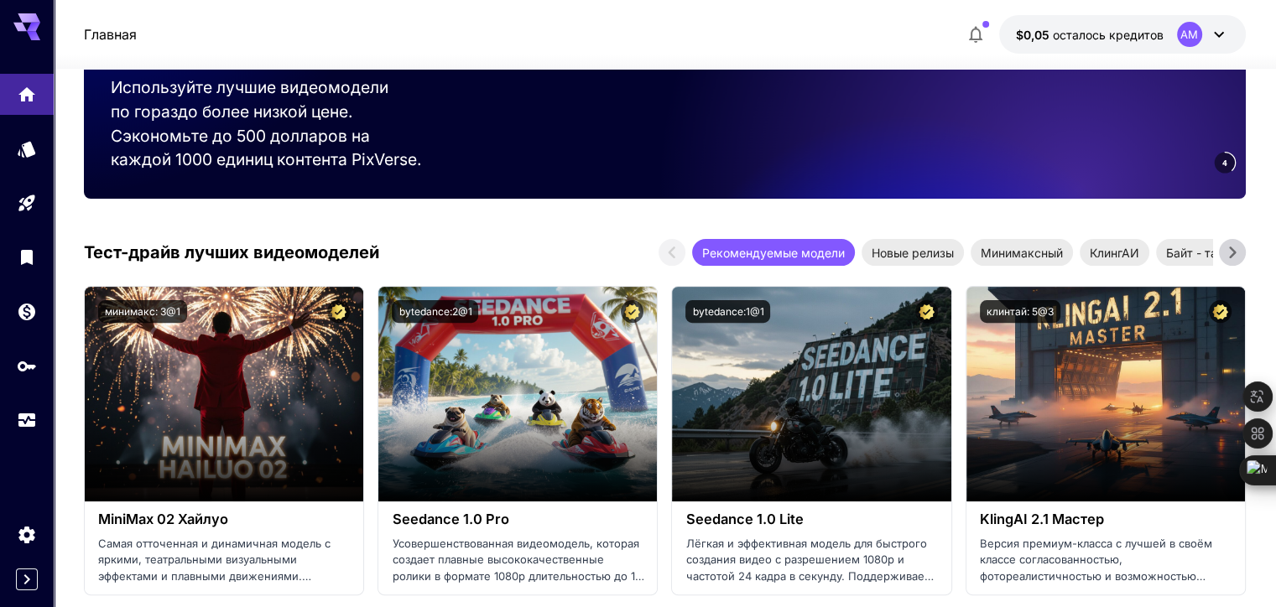
scroll to position [503, 0]
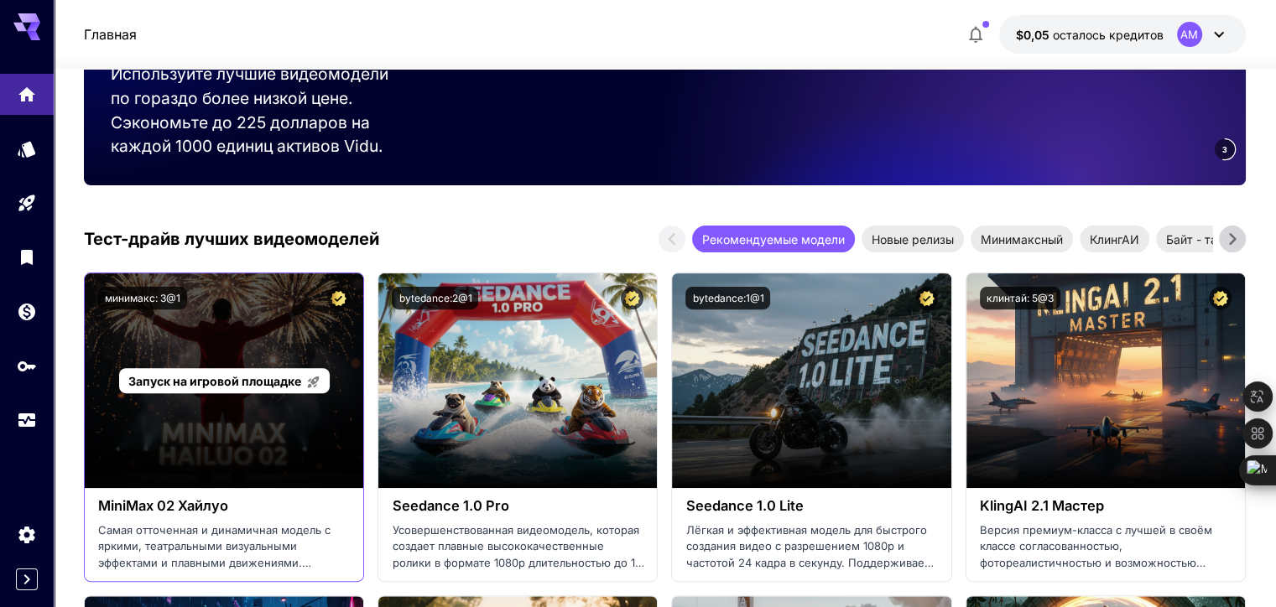
click at [232, 383] on span "Запуск на игровой площадке" at bounding box center [214, 381] width 173 height 14
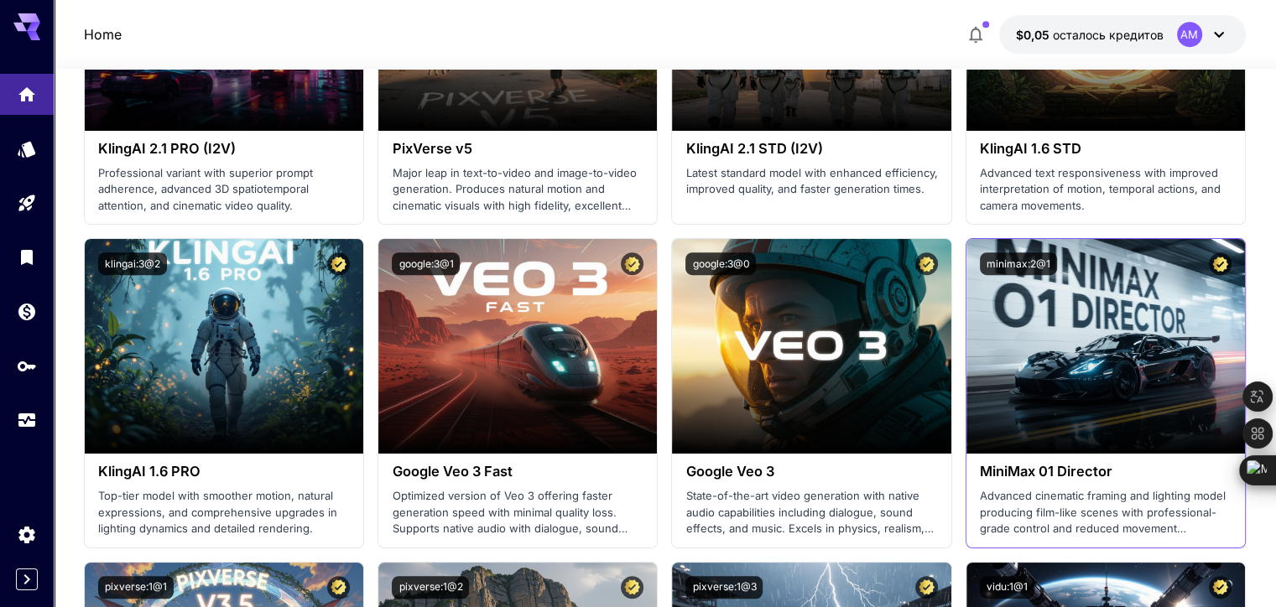
scroll to position [1174, 0]
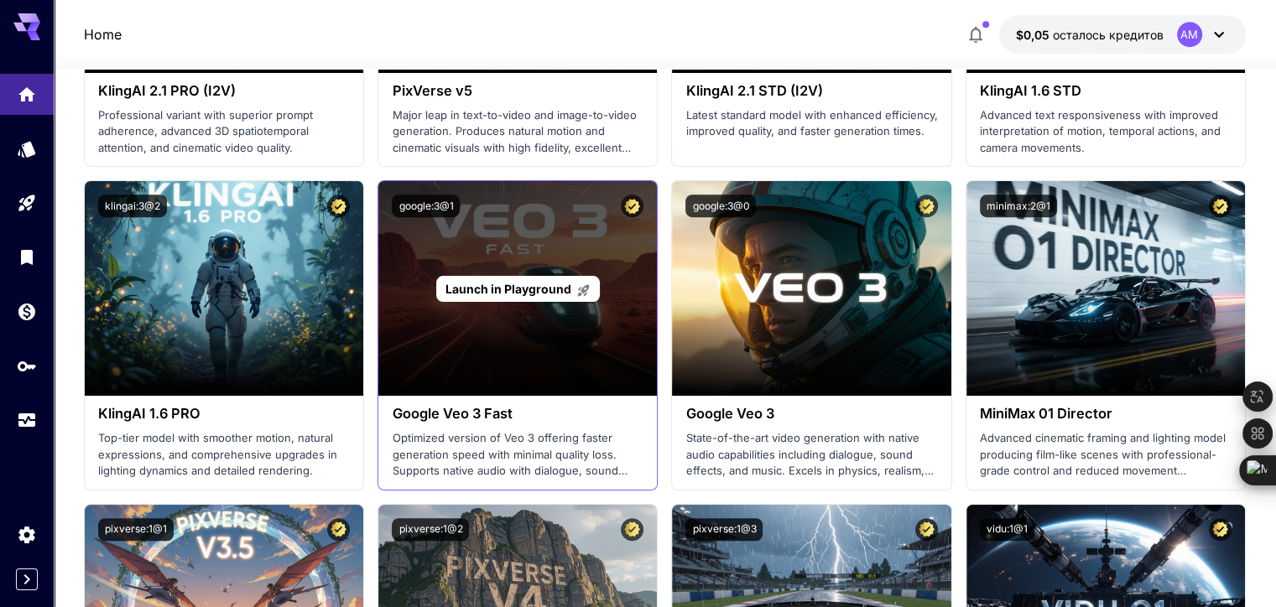
click at [501, 289] on span "Launch in Playground" at bounding box center [508, 289] width 126 height 14
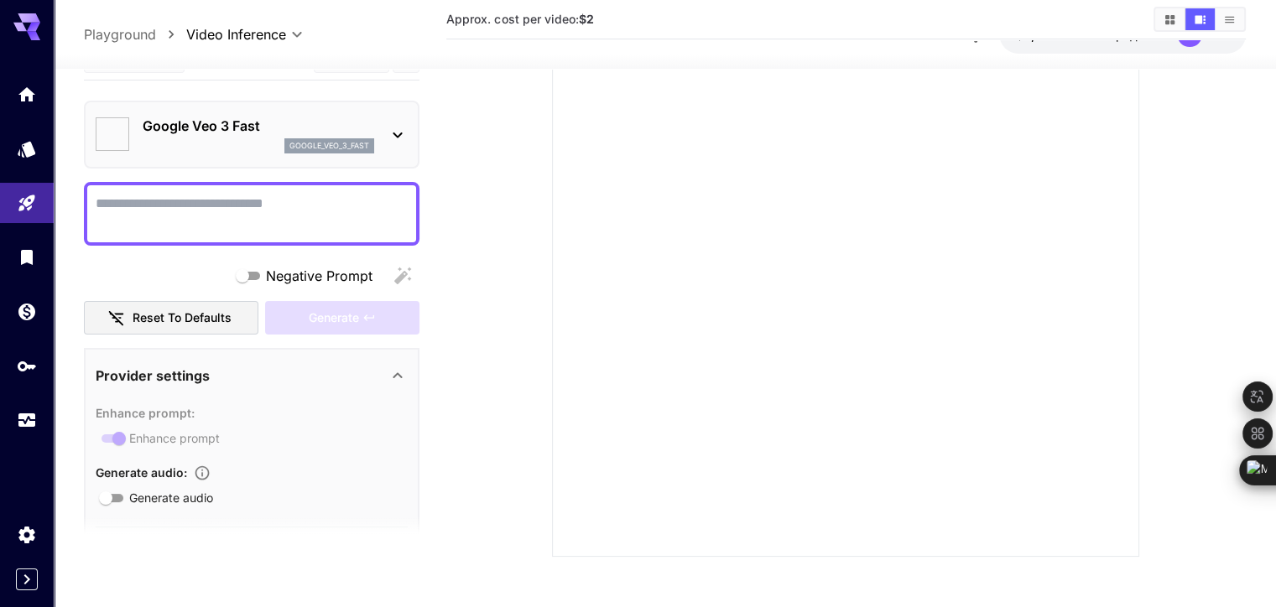
type input "*"
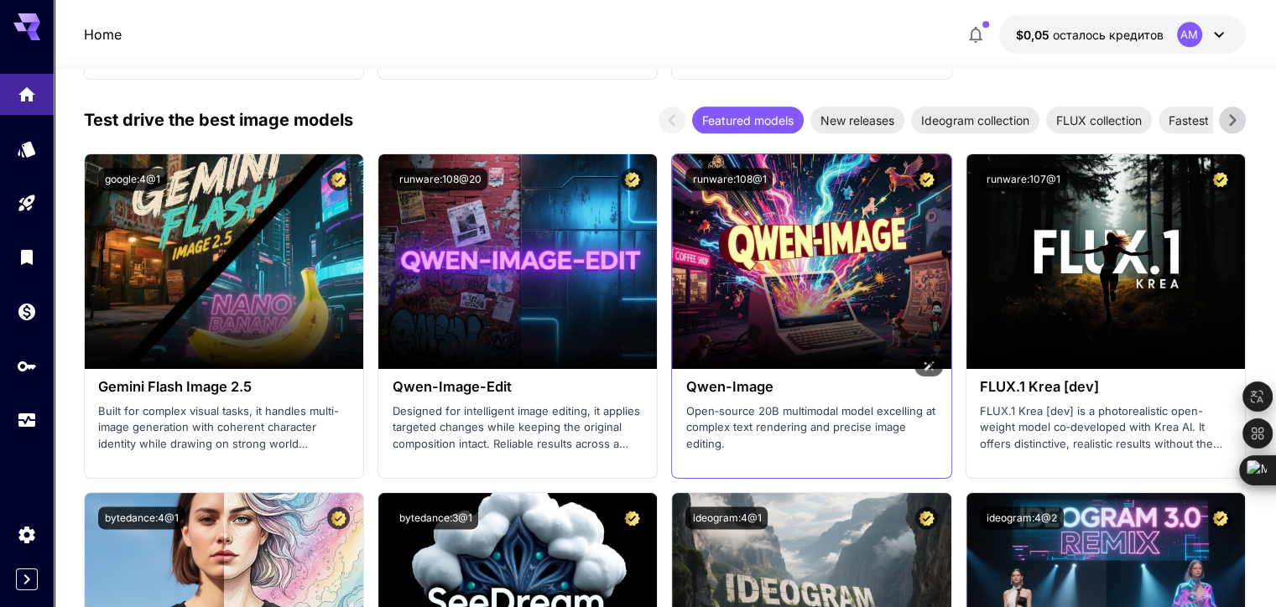
scroll to position [2265, 0]
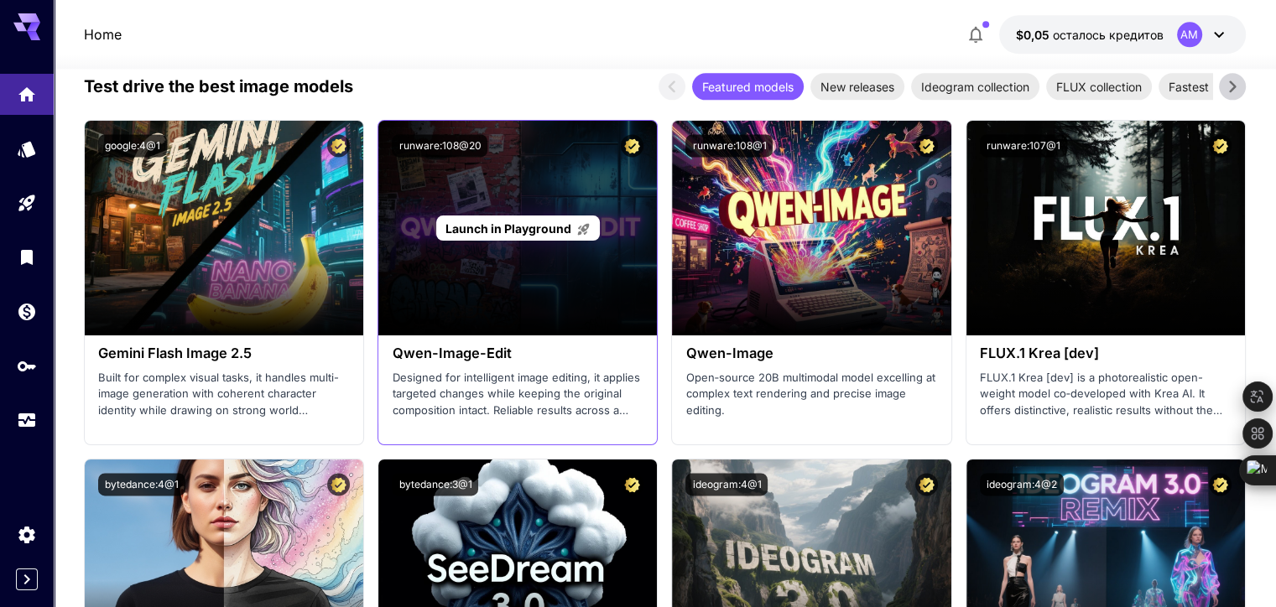
click at [520, 229] on span "Launch in Playground" at bounding box center [508, 228] width 126 height 14
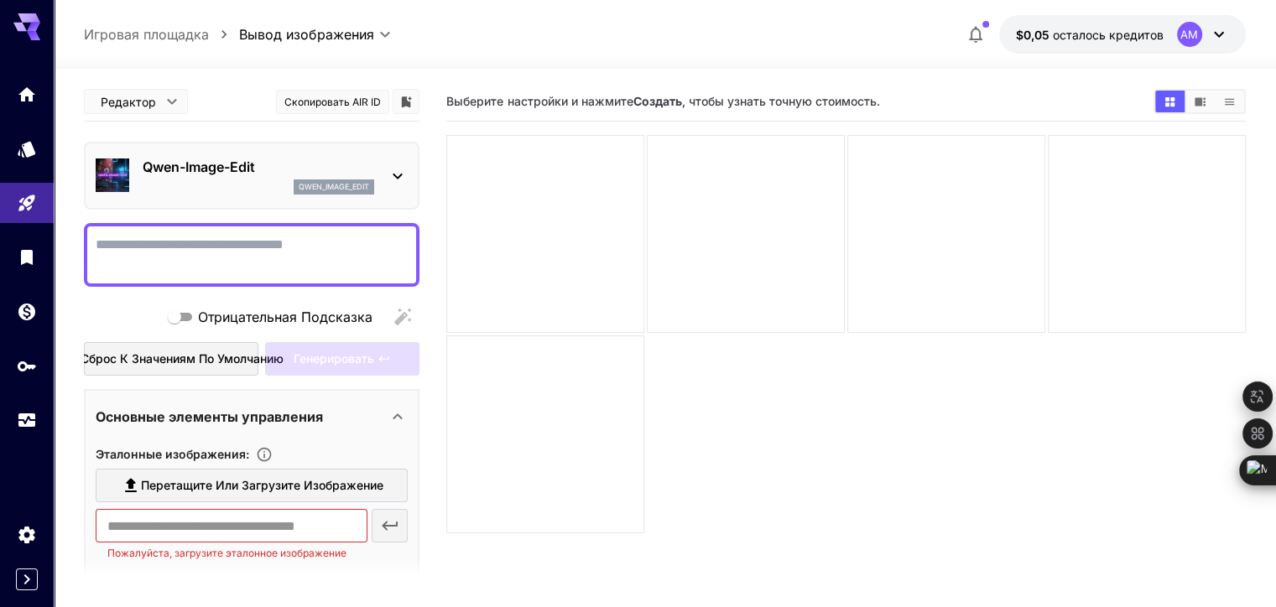
click at [204, 257] on textarea "Отрицательная Подсказка" at bounding box center [252, 255] width 312 height 40
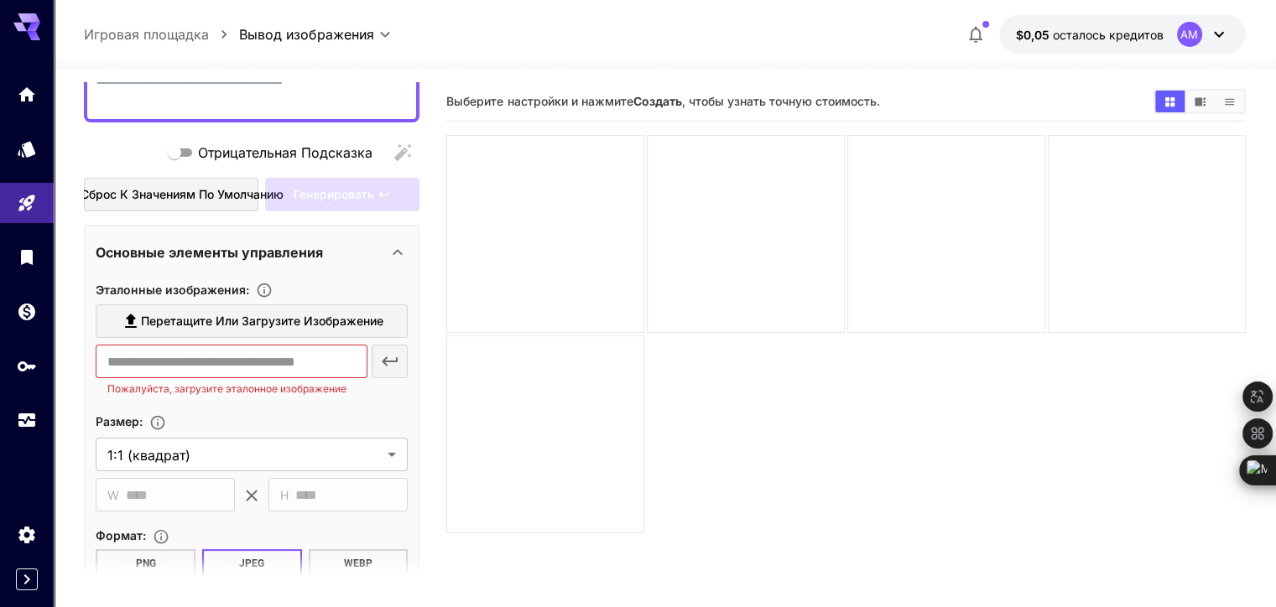
scroll to position [168, 0]
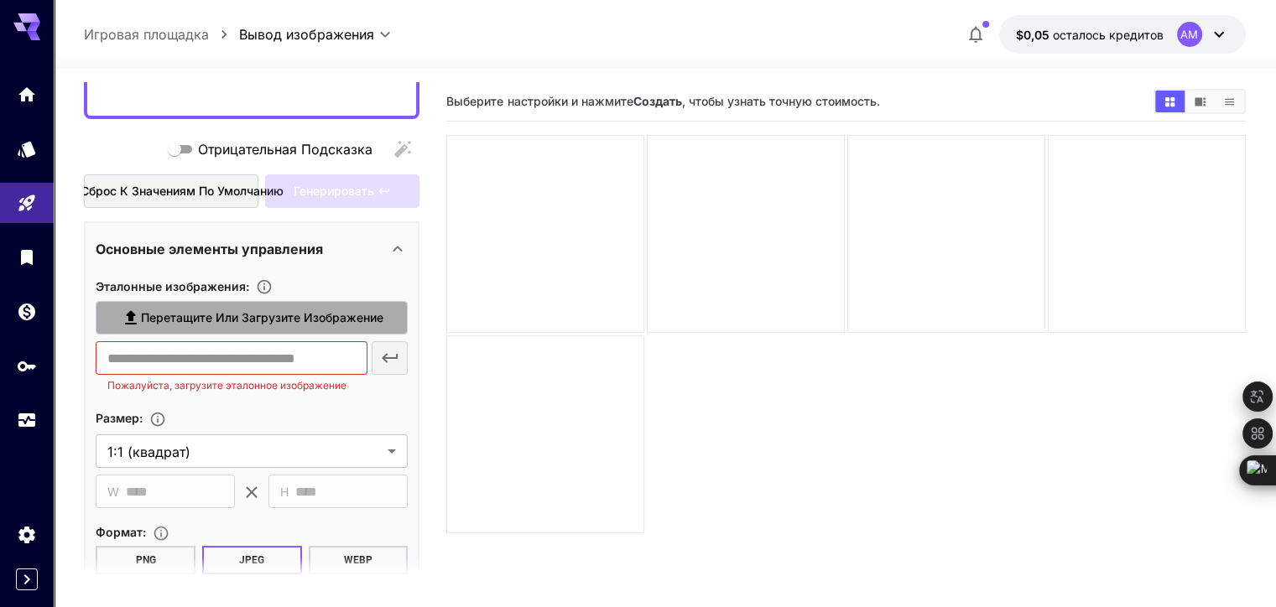
click at [281, 314] on span "Перетащите или загрузите изображение" at bounding box center [262, 318] width 242 height 21
click at [0, 0] on input "Перетащите или загрузите изображение" at bounding box center [0, 0] width 0 height 0
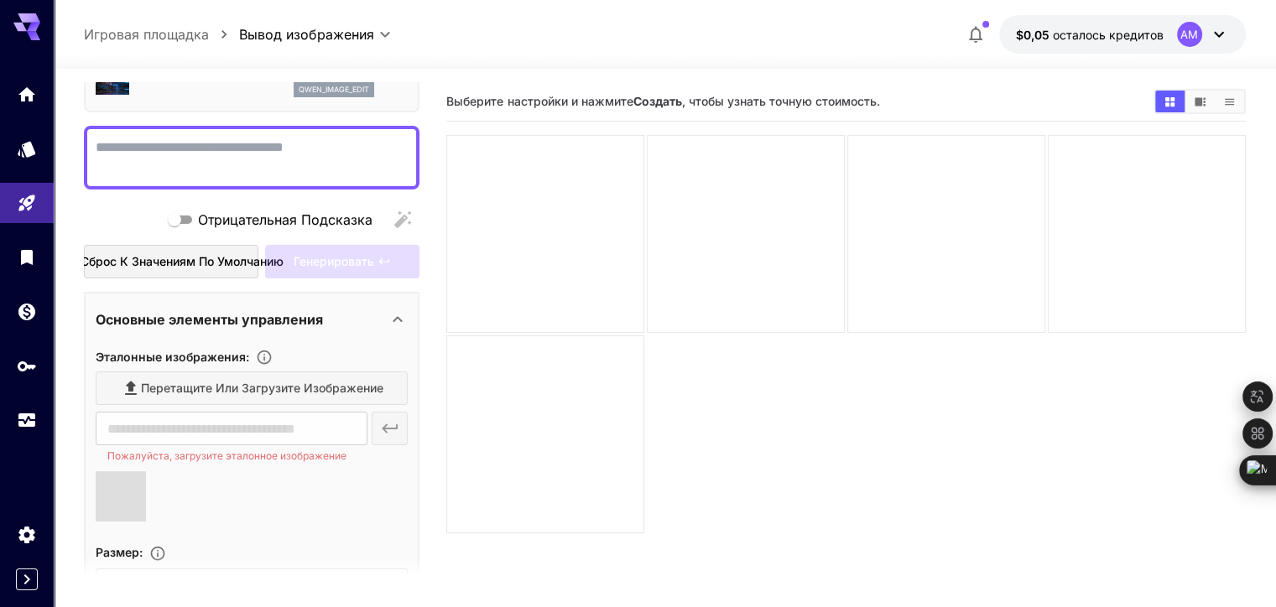
scroll to position [0, 0]
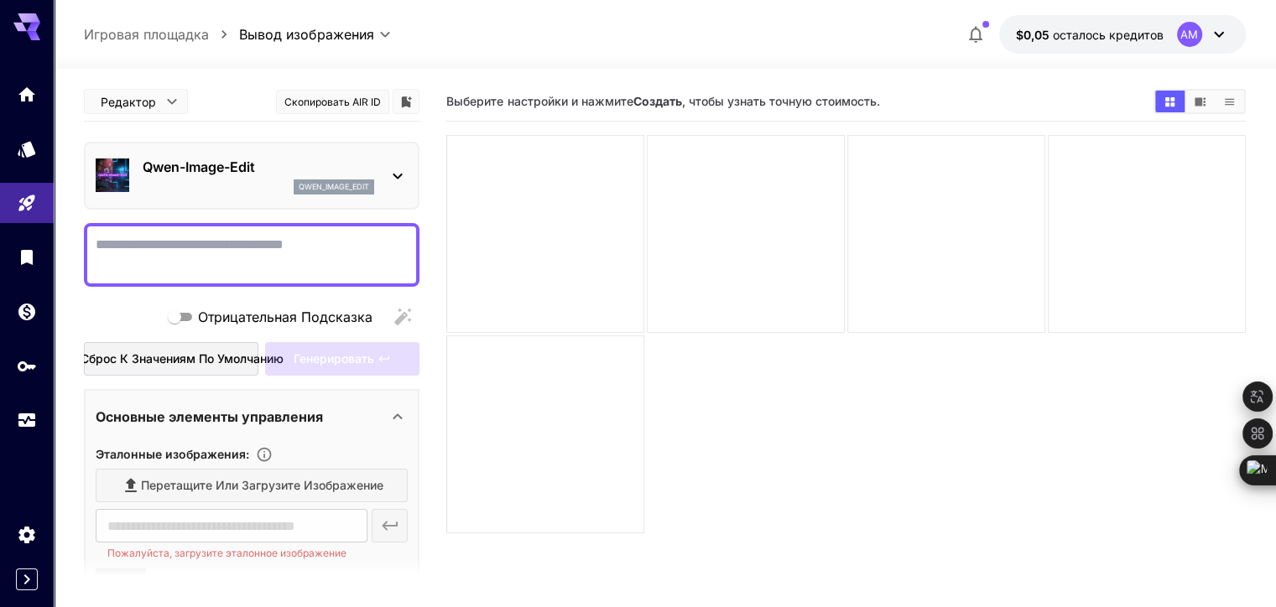
click at [233, 241] on textarea "Отрицательная Подсказка" at bounding box center [252, 255] width 312 height 40
type input "**********"
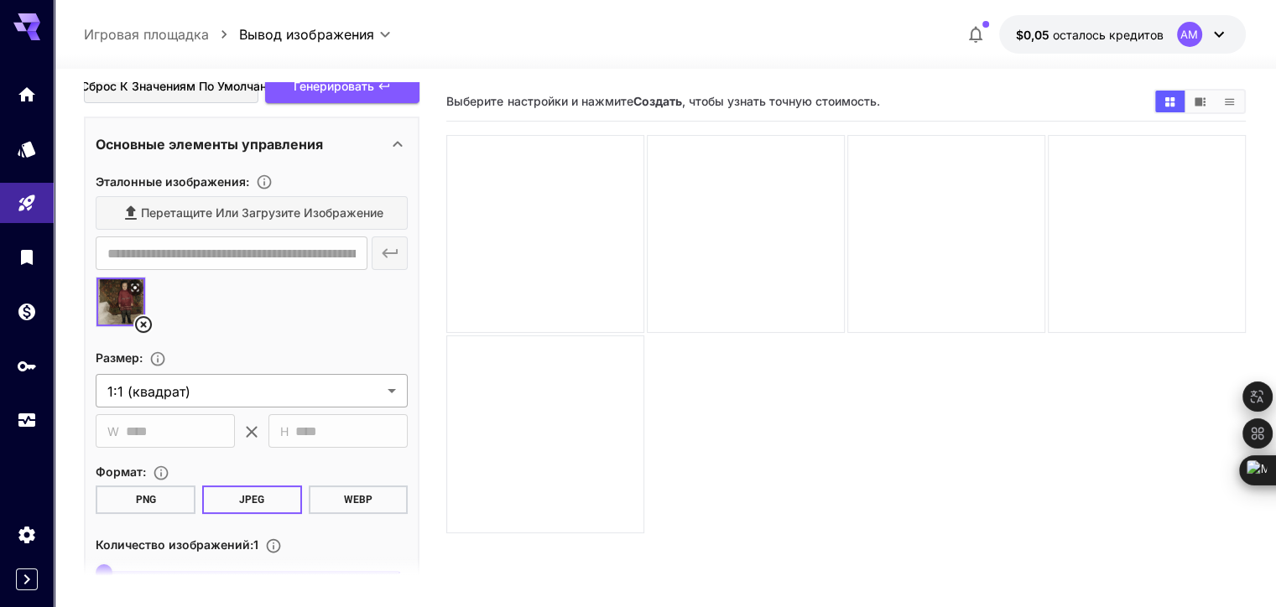
scroll to position [335, 0]
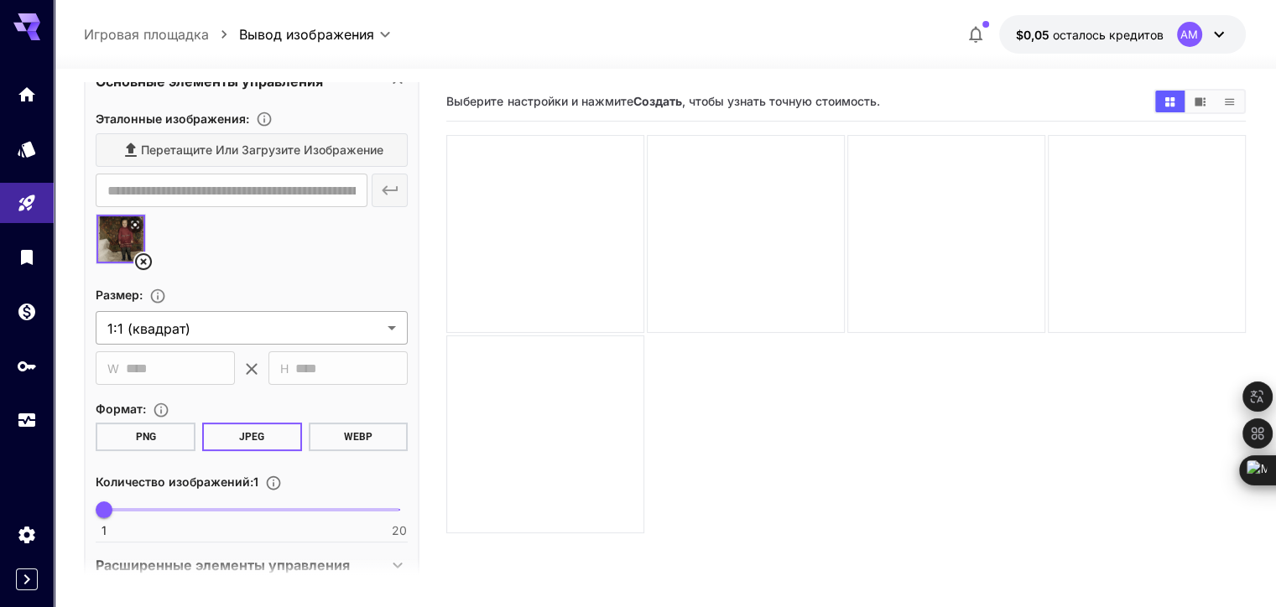
type textarea "**********"
click at [199, 330] on body "**********" at bounding box center [638, 370] width 1276 height 740
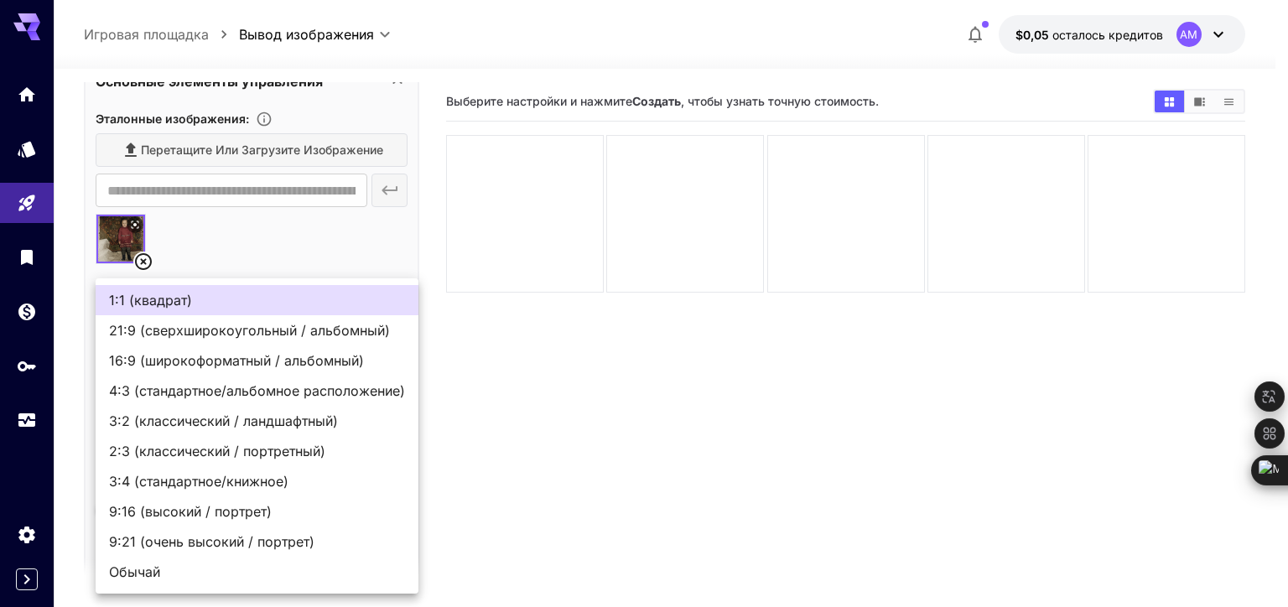
click at [160, 510] on span "9:16 (высокий / портрет)" at bounding box center [257, 512] width 296 height 20
type input "**********"
type input "***"
type input "****"
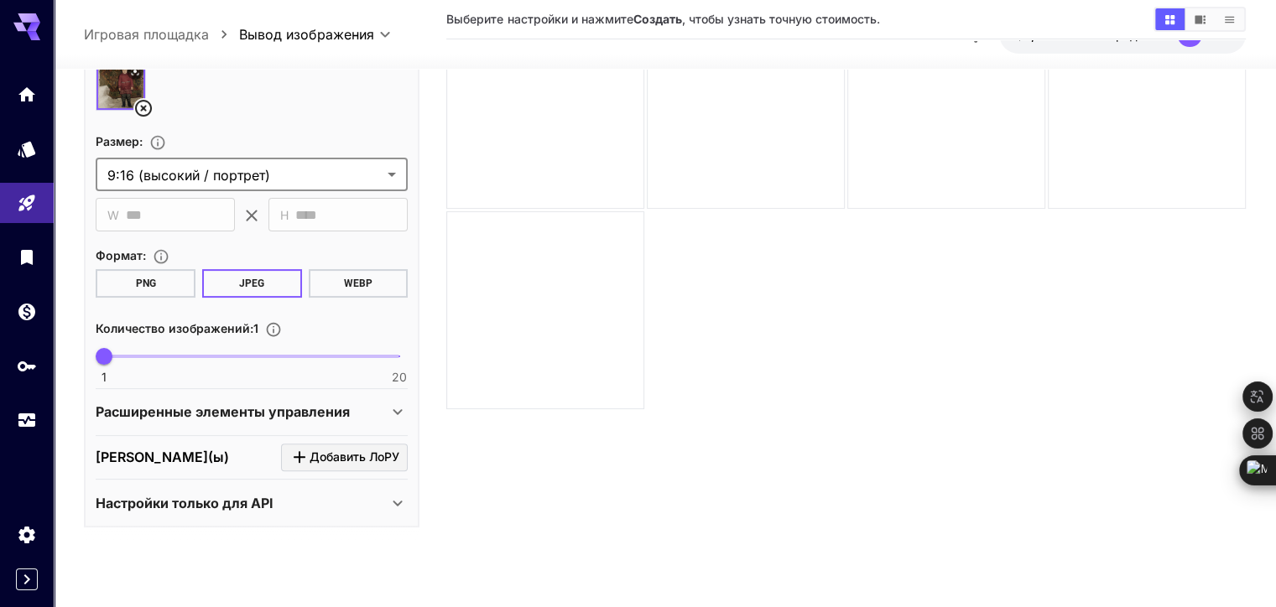
scroll to position [133, 0]
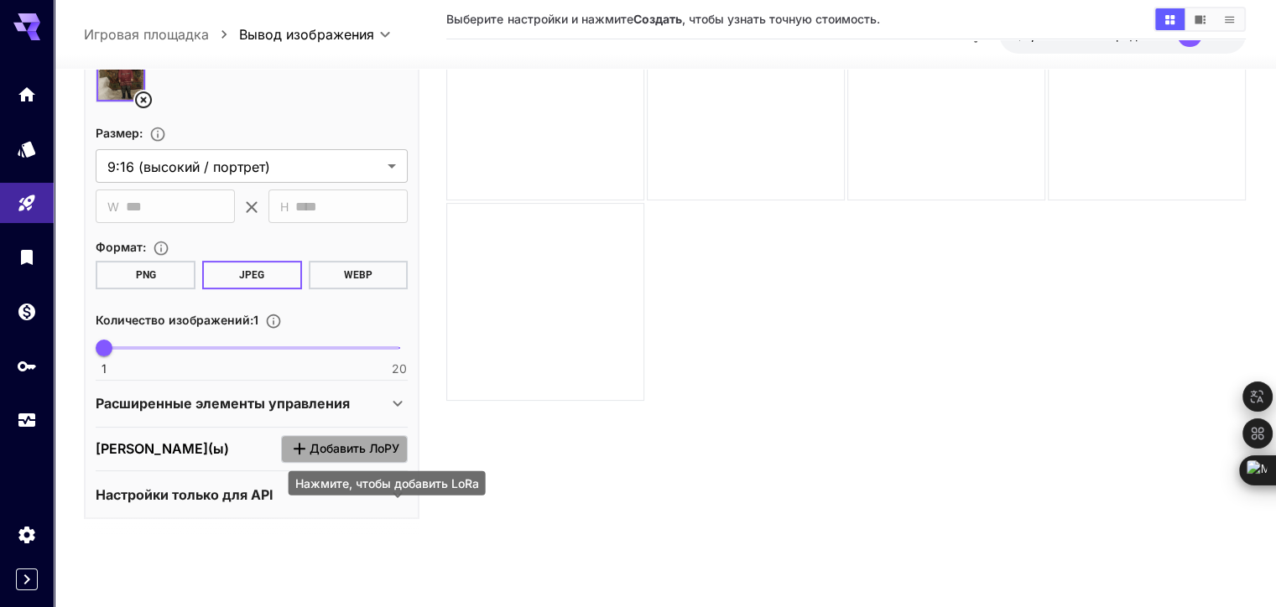
click at [349, 447] on span "Добавить ЛоРУ" at bounding box center [354, 449] width 90 height 21
click at [335, 449] on span "Добавить ЛоРУ" at bounding box center [354, 449] width 90 height 21
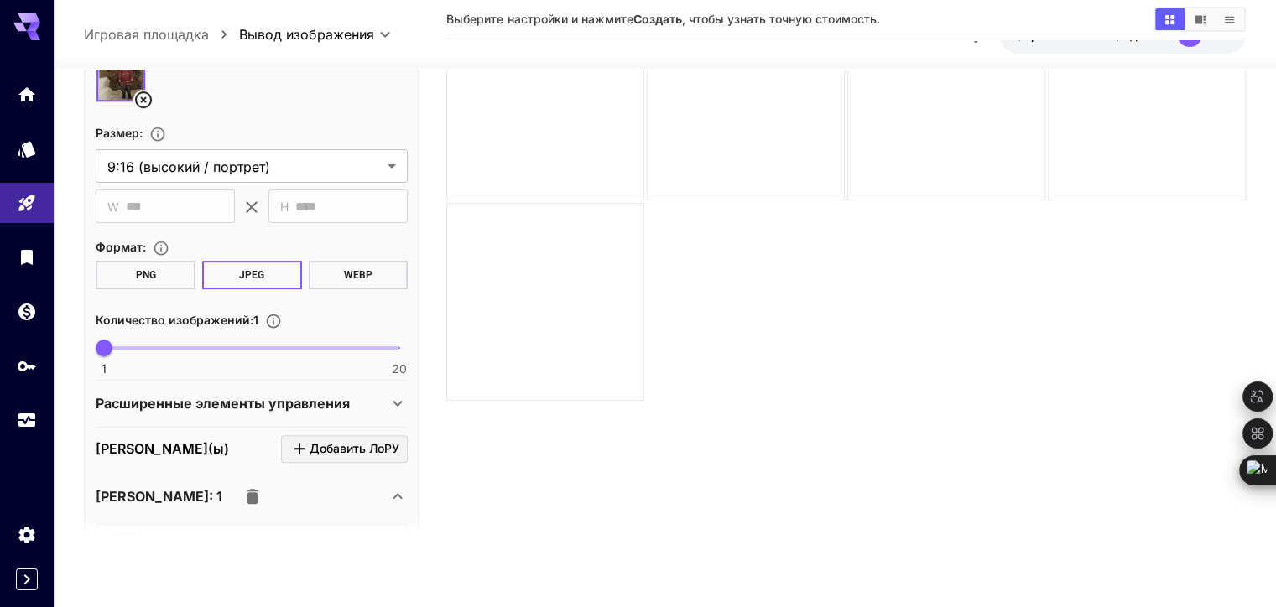
click at [247, 498] on icon "button" at bounding box center [253, 495] width 12 height 15
click at [242, 491] on icon "button" at bounding box center [252, 496] width 20 height 20
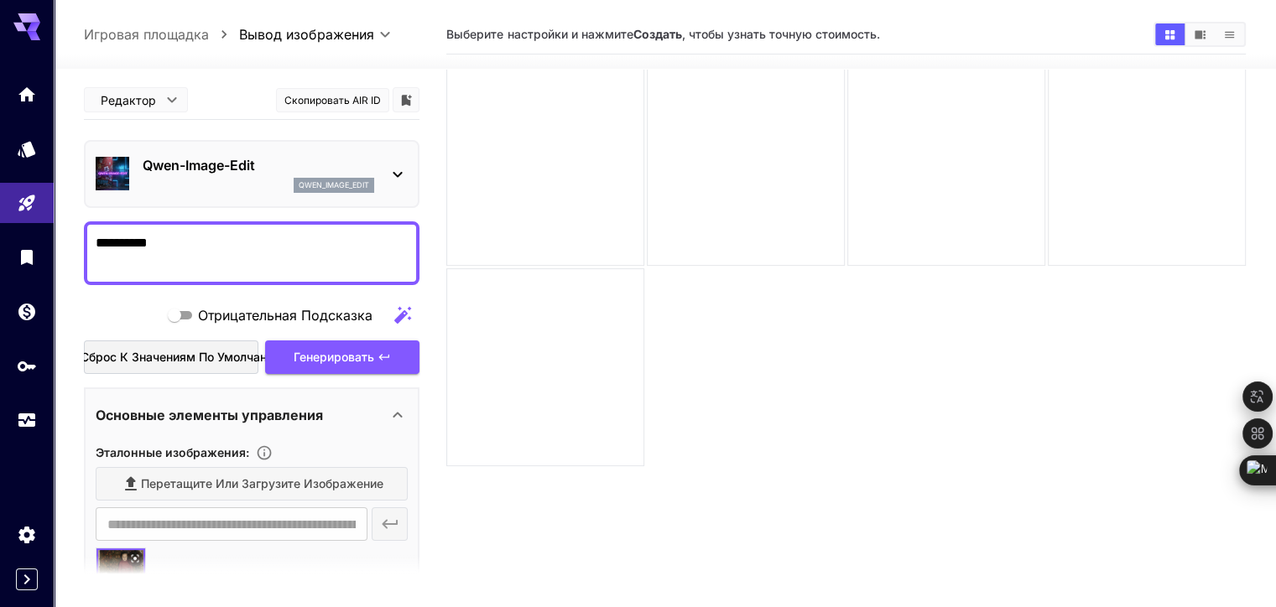
scroll to position [0, 0]
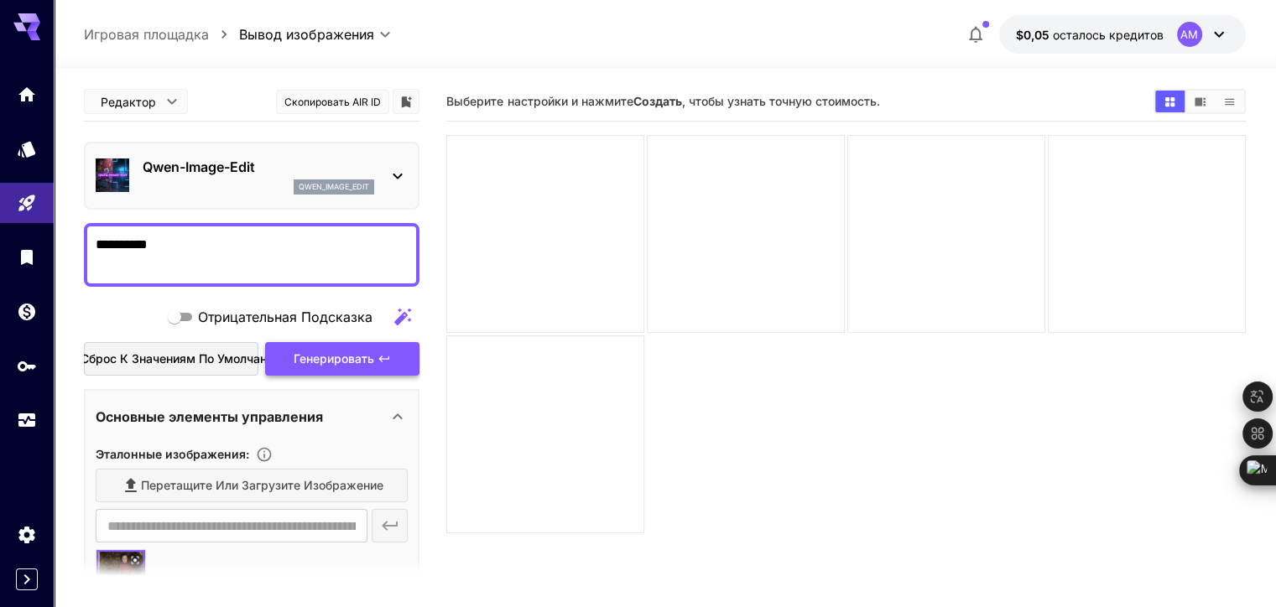
click at [368, 355] on span "Генерировать" at bounding box center [334, 359] width 81 height 21
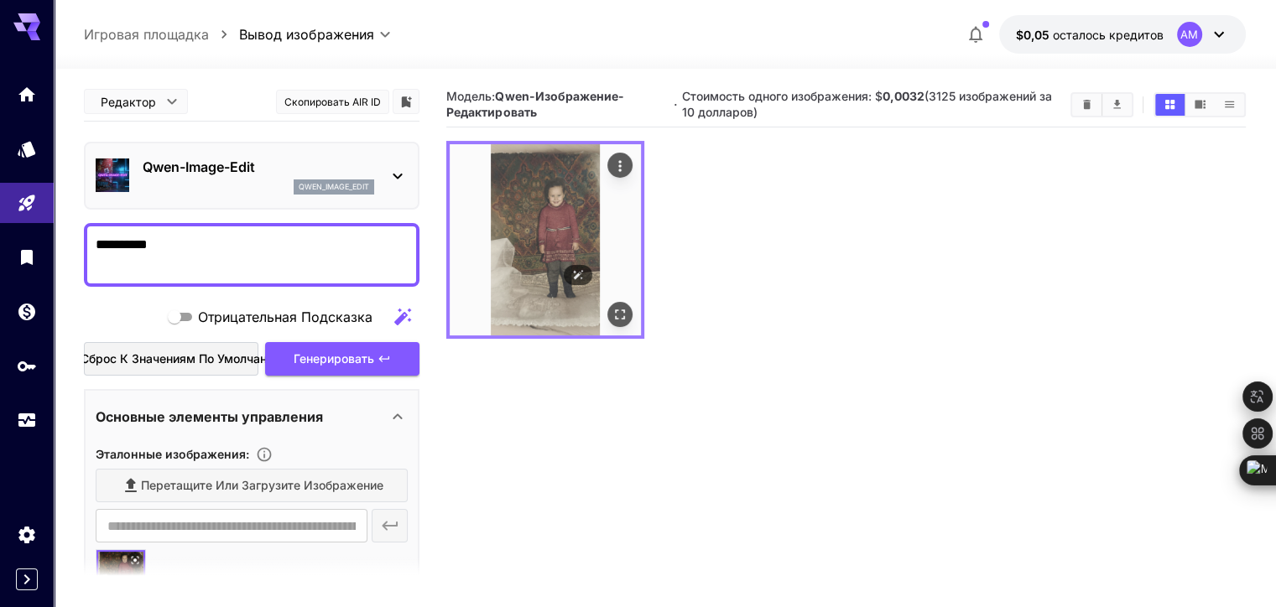
click at [526, 201] on img at bounding box center [545, 239] width 191 height 191
click at [538, 197] on img at bounding box center [545, 239] width 191 height 191
click at [611, 166] on icon "Действия" at bounding box center [619, 166] width 17 height 17
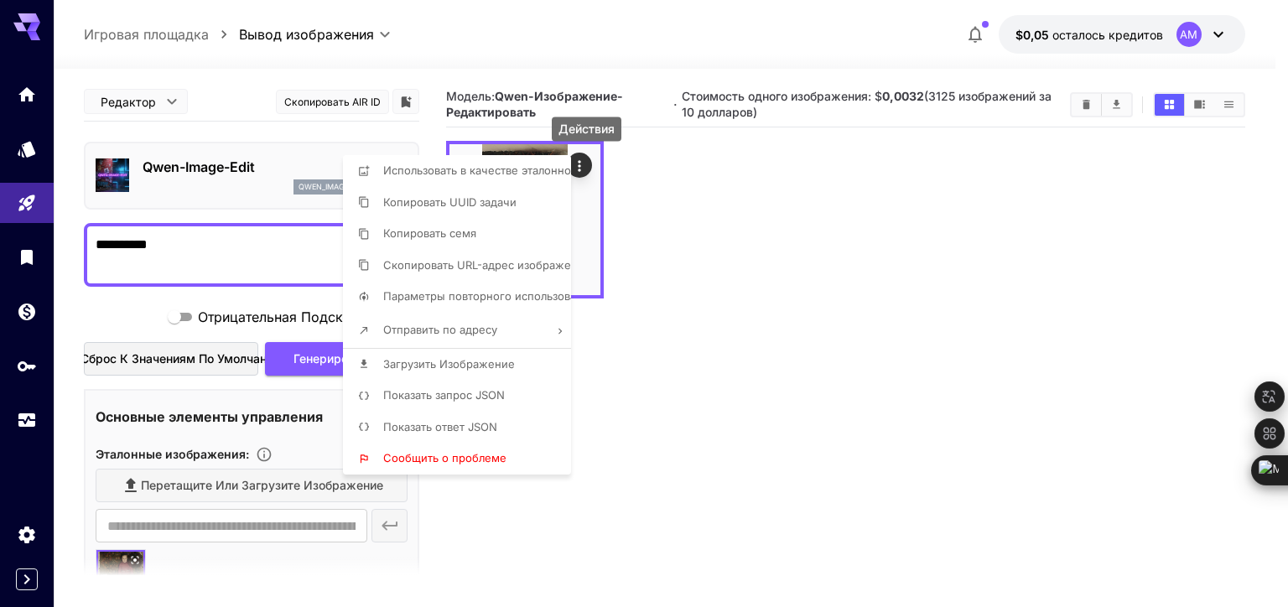
click at [440, 363] on span "Загрузить Изображение" at bounding box center [449, 363] width 132 height 13
click at [747, 250] on div at bounding box center [644, 303] width 1288 height 607
